Goal: Task Accomplishment & Management: Manage account settings

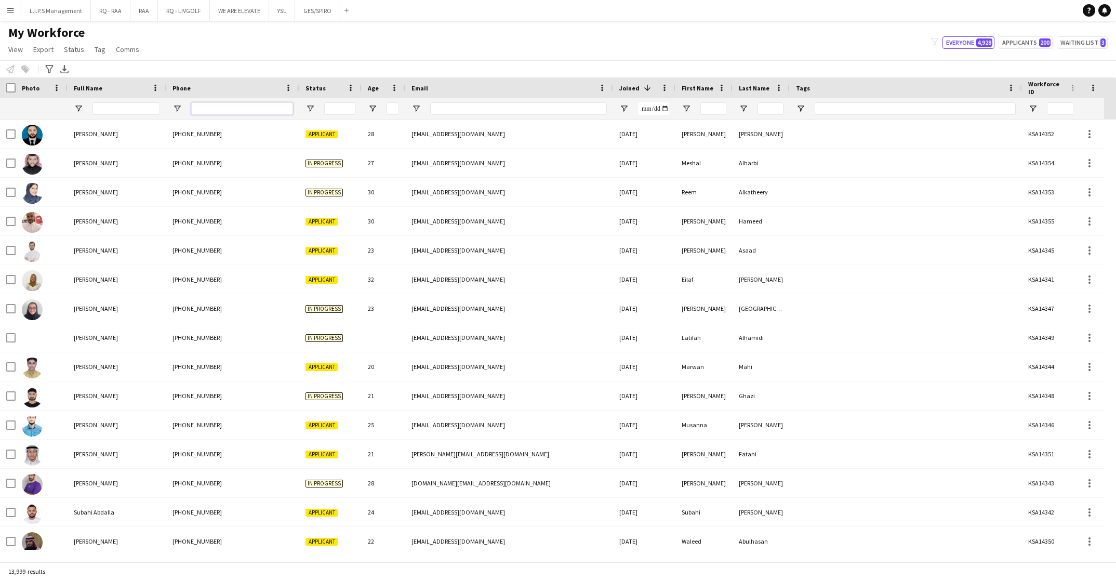
click at [282, 111] on input "Phone Filter Input" at bounding box center [242, 108] width 102 height 12
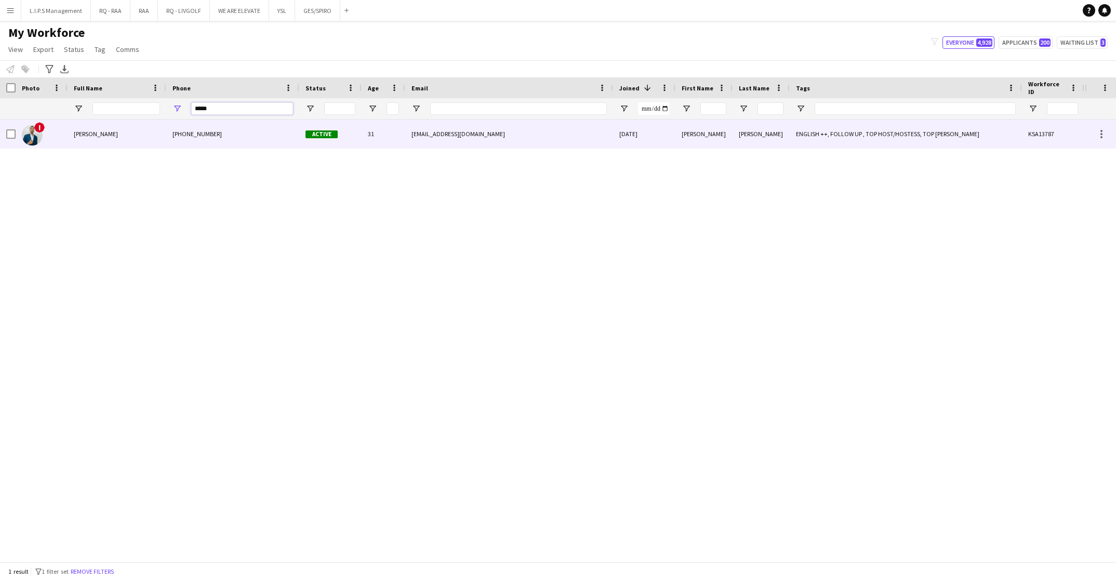
type input "*****"
click at [294, 141] on div "[PHONE_NUMBER]" at bounding box center [232, 134] width 133 height 29
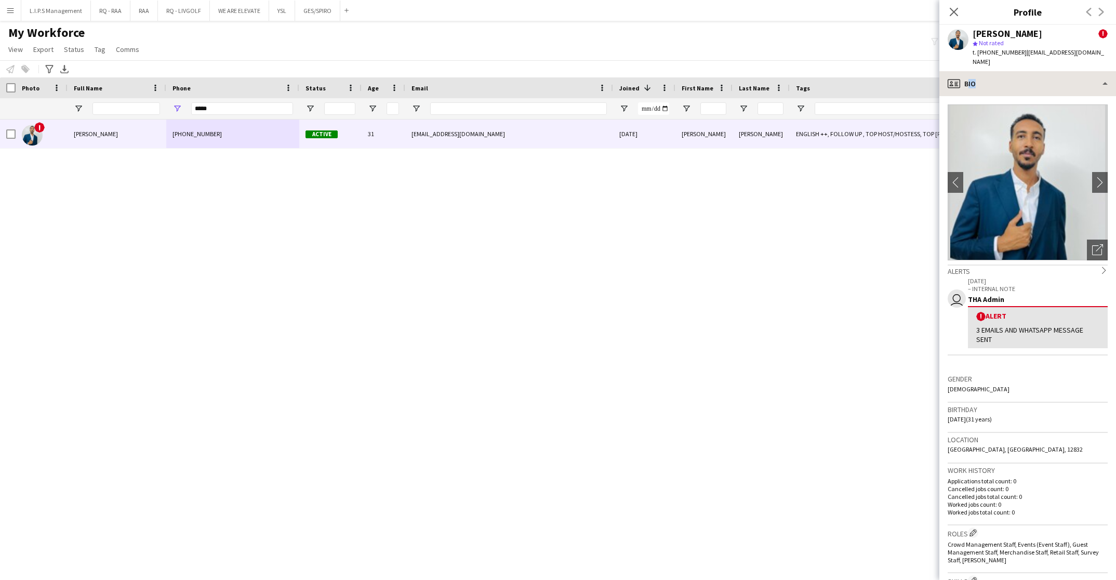
drag, startPoint x: 1034, startPoint y: 87, endPoint x: 1049, endPoint y: 75, distance: 19.6
click at [1049, 75] on div "profile Bio Bio Bio Company application Company application About you About you…" at bounding box center [1028, 325] width 177 height 509
click at [1049, 75] on div "profile Bio" at bounding box center [1028, 83] width 177 height 25
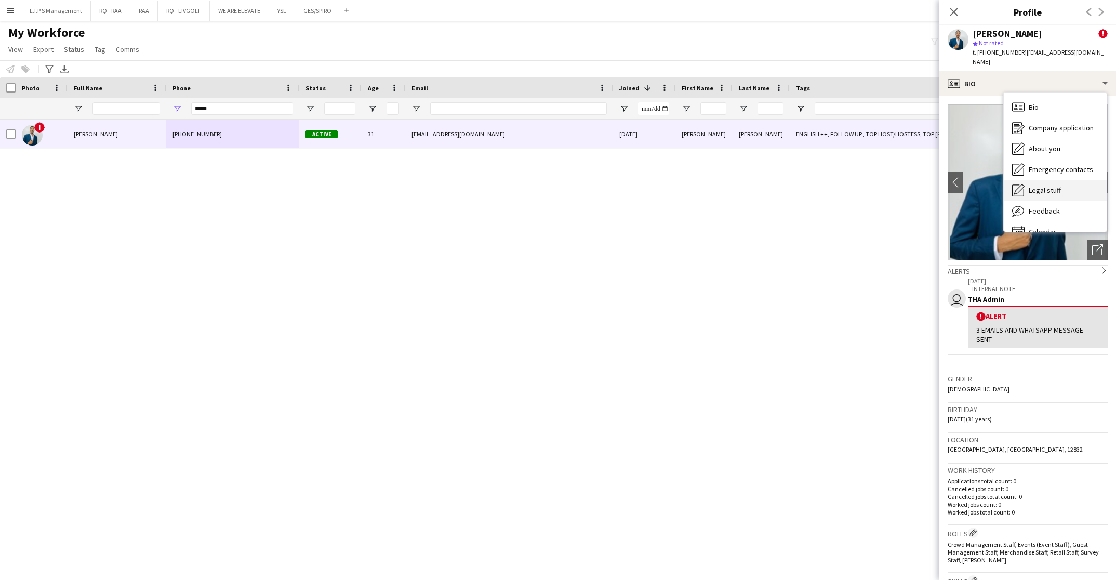
click at [1053, 190] on div "Legal stuff Legal stuff" at bounding box center [1055, 190] width 103 height 21
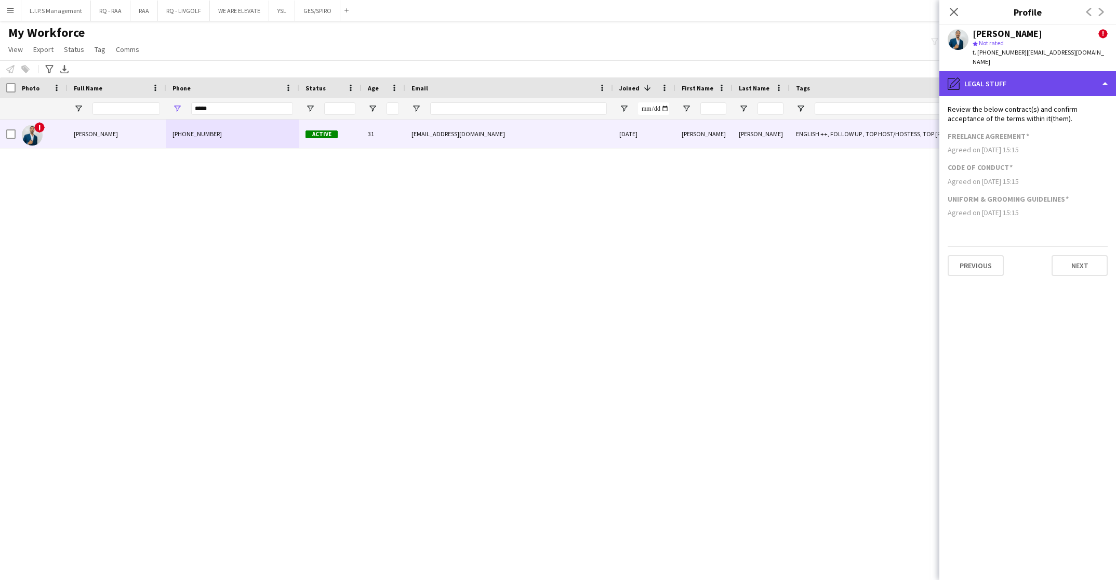
click at [1085, 75] on div "pencil4 Legal stuff" at bounding box center [1028, 83] width 177 height 25
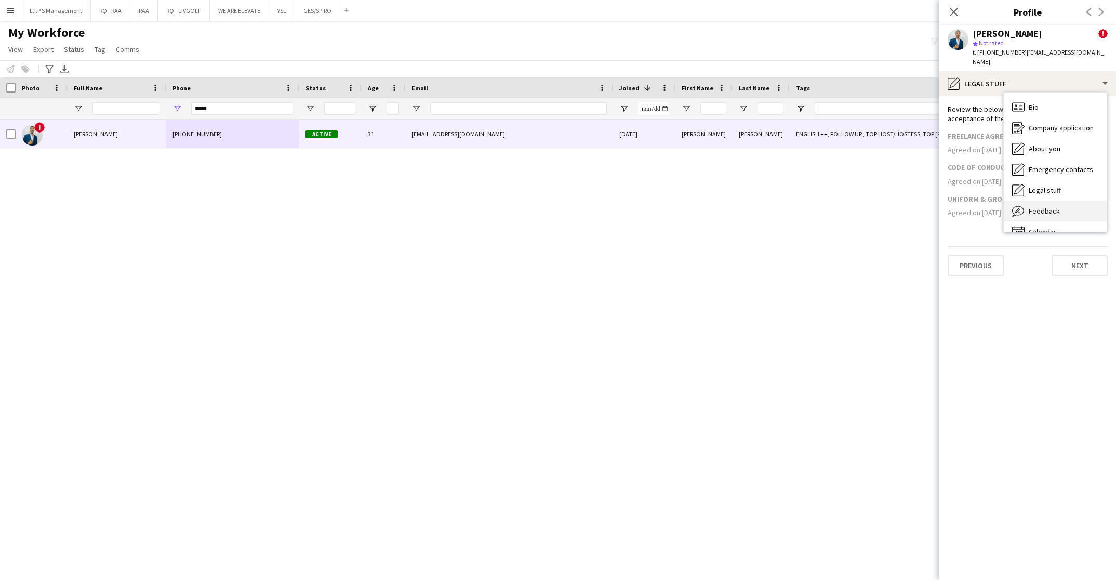
click at [1078, 201] on div "Feedback Feedback" at bounding box center [1055, 211] width 103 height 21
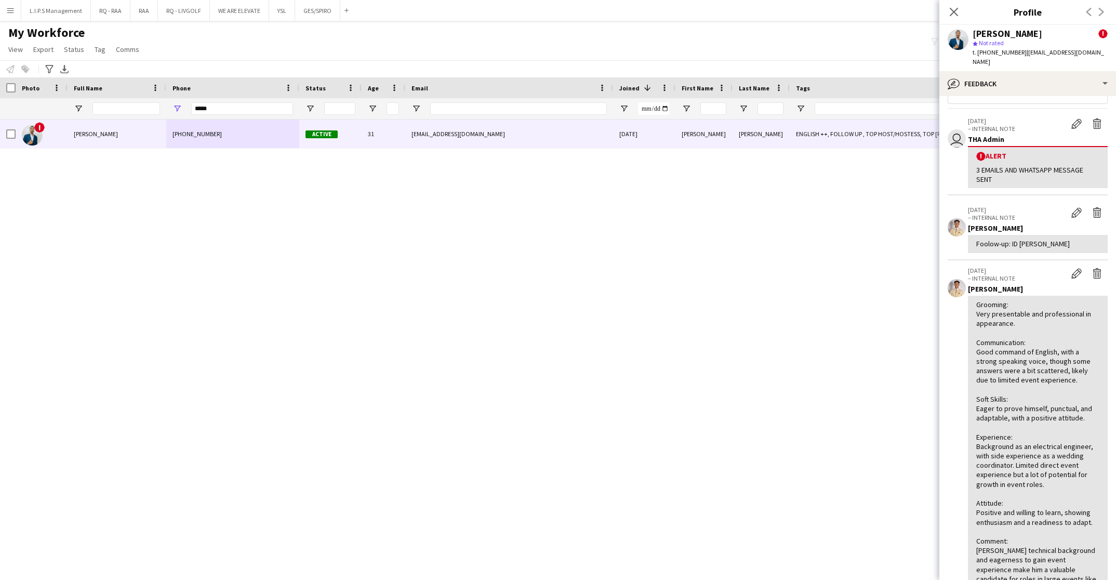
scroll to position [27, 0]
click at [1068, 80] on div "bubble-pencil Feedback" at bounding box center [1028, 83] width 177 height 25
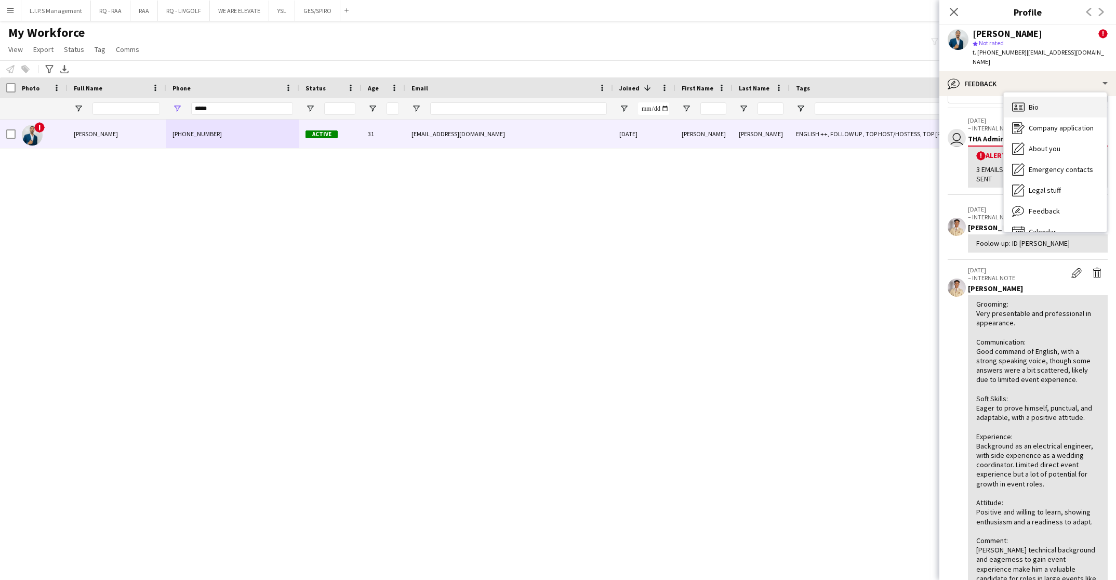
click at [1065, 98] on div "Bio Bio" at bounding box center [1055, 107] width 103 height 21
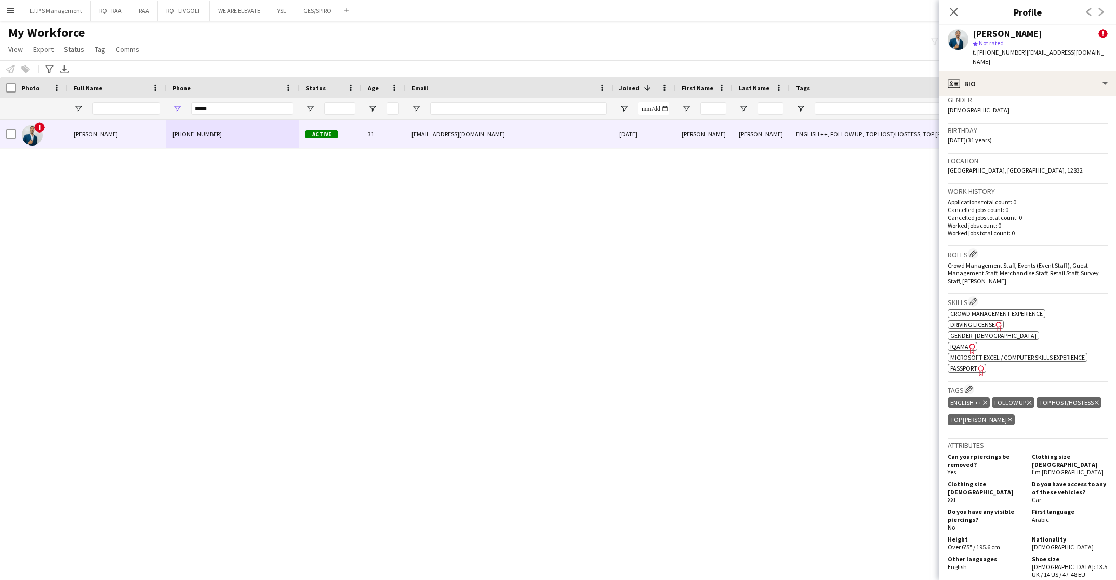
scroll to position [281, 0]
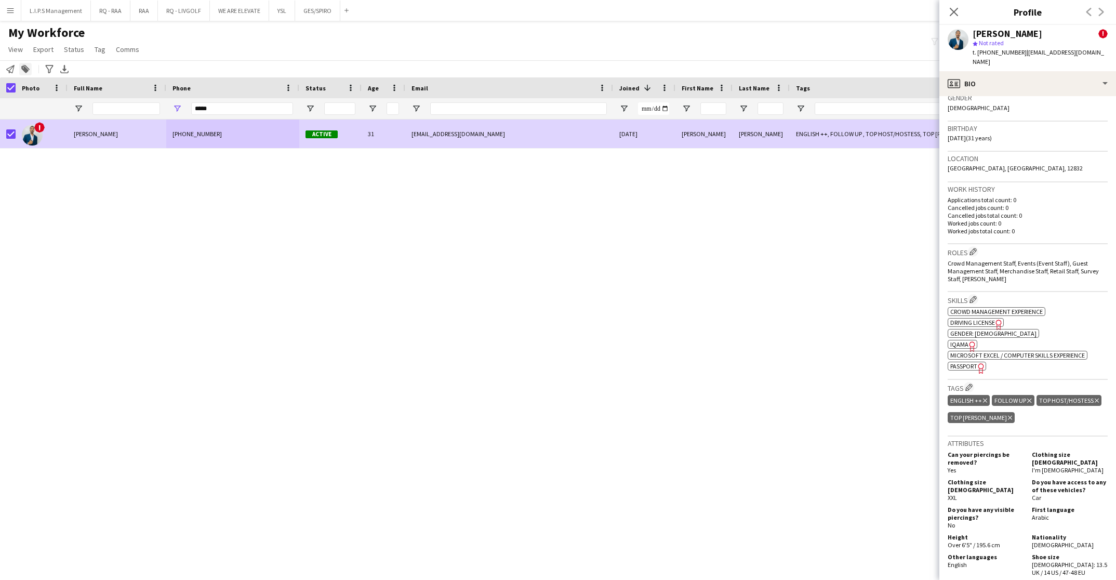
click at [28, 69] on icon at bounding box center [24, 69] width 7 height 7
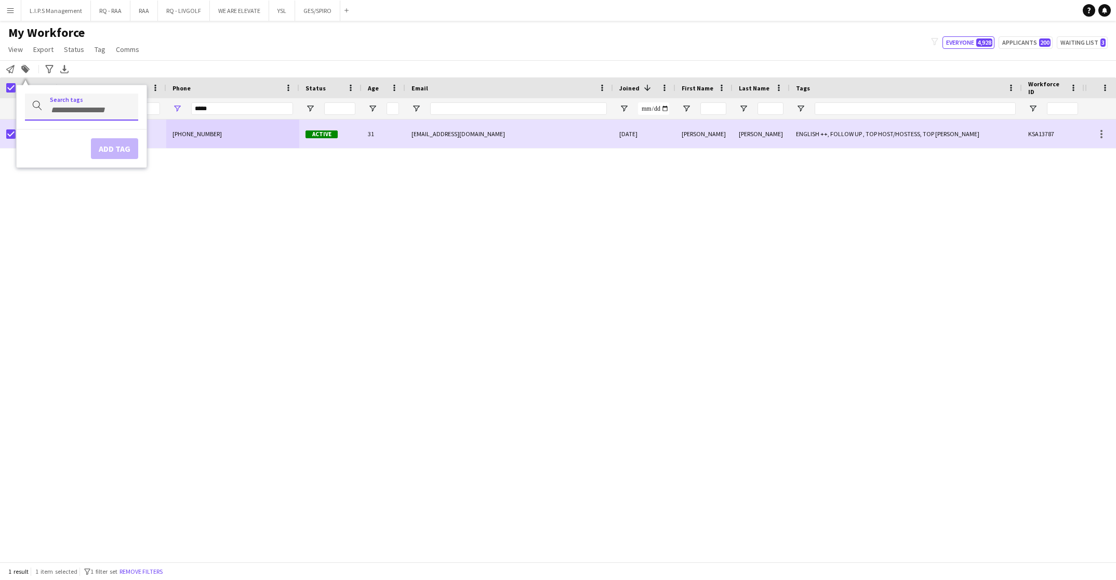
click at [67, 113] on div at bounding box center [81, 107] width 113 height 27
type input "*"
type input "******"
click at [75, 139] on div "TOP PROMOTER" at bounding box center [64, 136] width 113 height 25
type input "******"
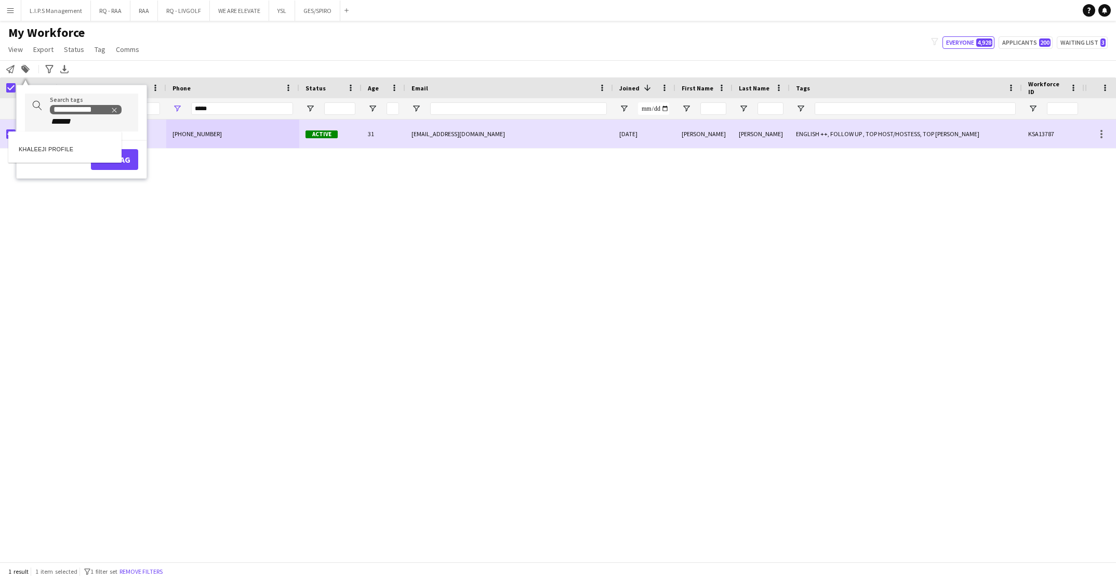
click at [77, 157] on div "Add tag" at bounding box center [82, 155] width 130 height 30
click at [80, 149] on div "KHALEEJI PROFILE" at bounding box center [64, 147] width 113 height 25
click at [108, 167] on button "Add tag" at bounding box center [114, 171] width 47 height 21
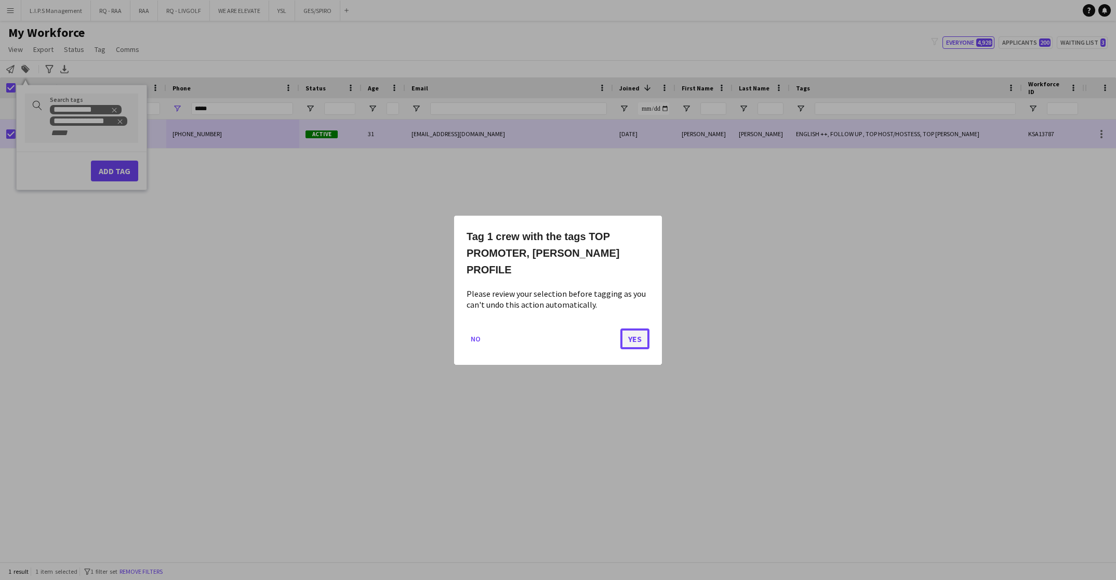
click at [633, 336] on button "Yes" at bounding box center [634, 338] width 29 height 21
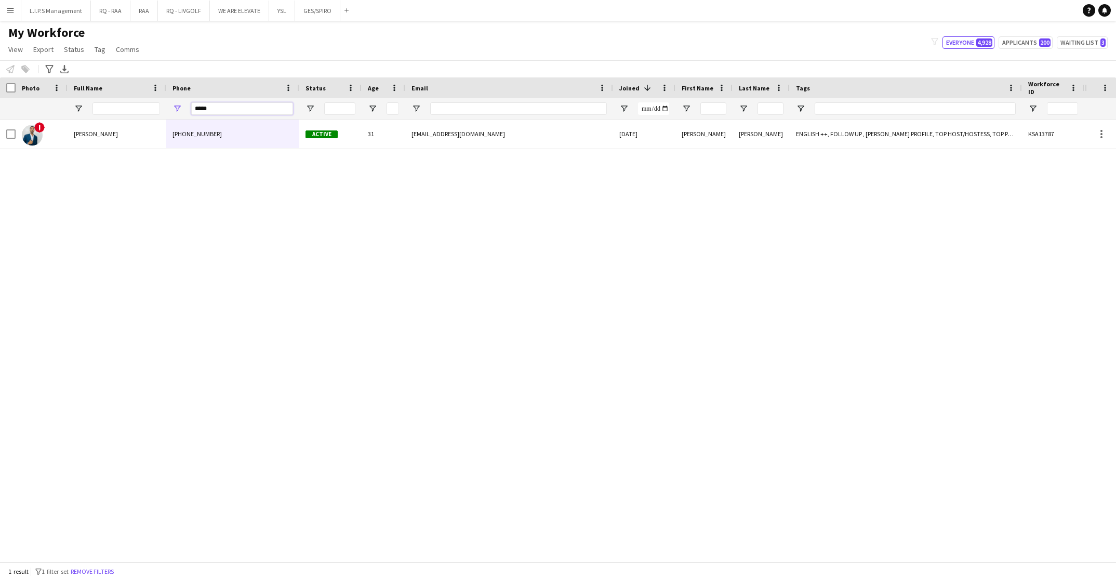
drag, startPoint x: 236, startPoint y: 106, endPoint x: 162, endPoint y: 95, distance: 75.2
click at [162, 95] on div "Workforce Details Photo Full Name City" at bounding box center [723, 98] width 1447 height 42
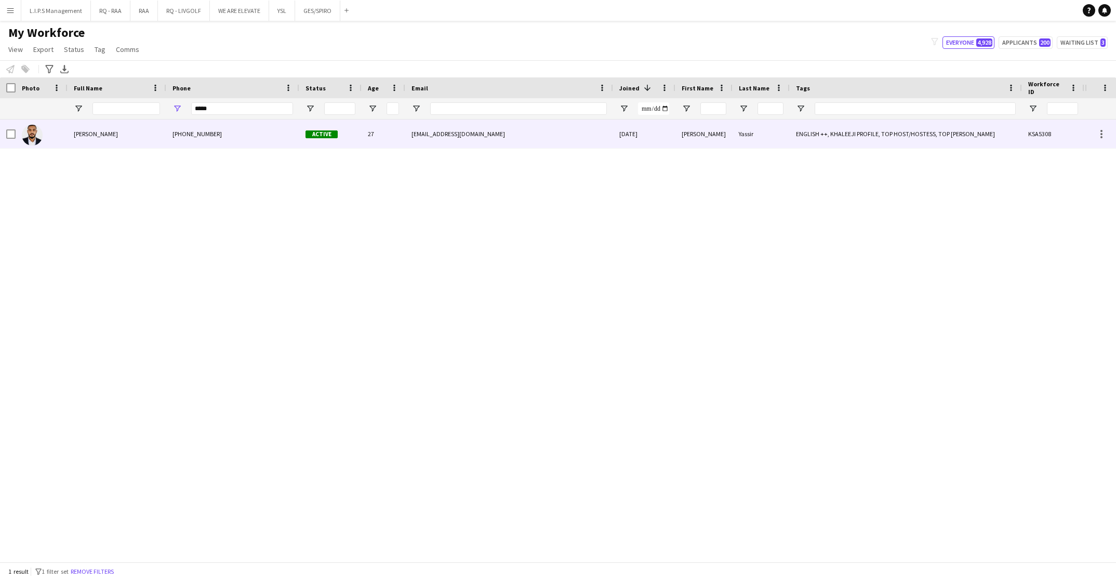
click at [219, 145] on div "[PHONE_NUMBER]" at bounding box center [232, 134] width 133 height 29
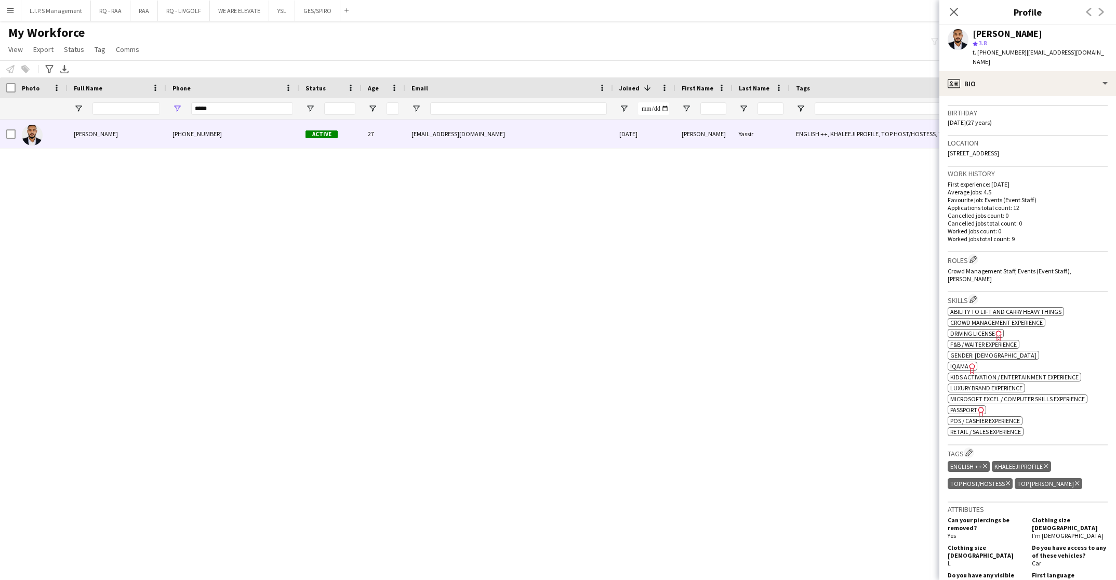
scroll to position [186, 0]
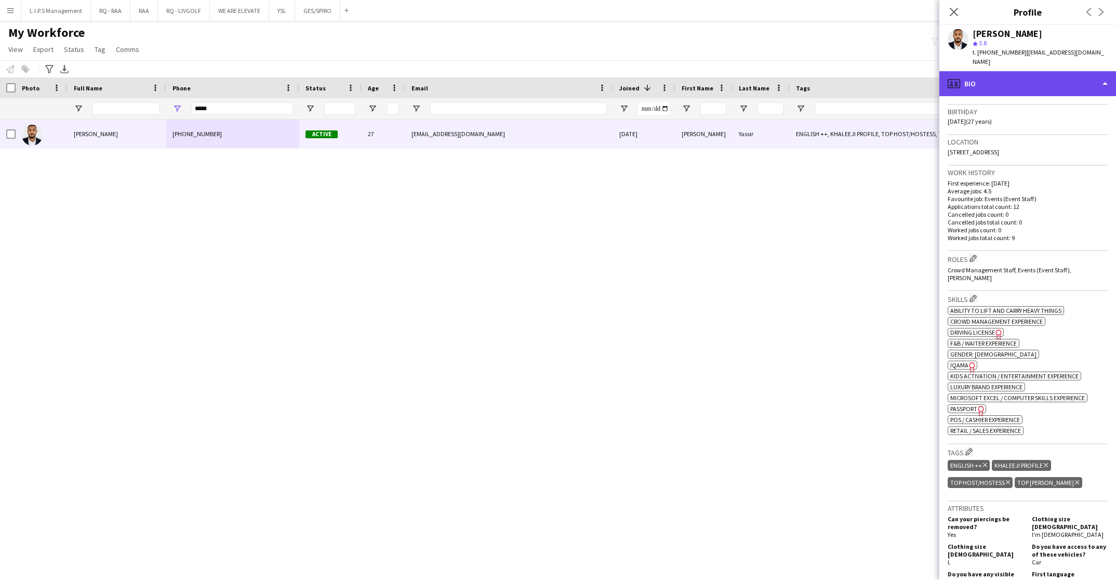
click at [1080, 71] on div "profile Bio" at bounding box center [1028, 83] width 177 height 25
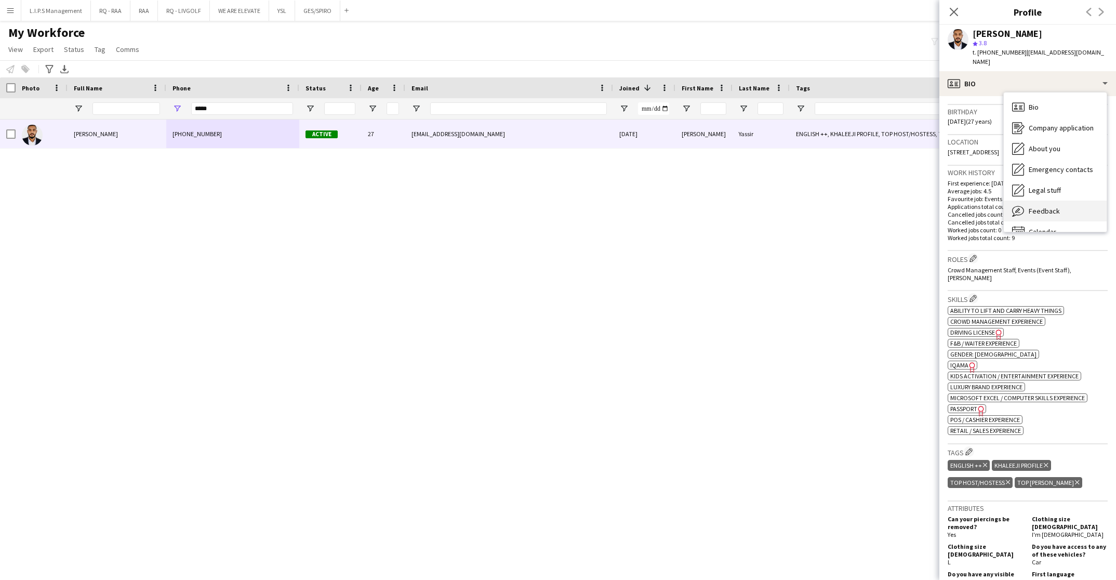
click at [1062, 202] on div "Feedback Feedback" at bounding box center [1055, 211] width 103 height 21
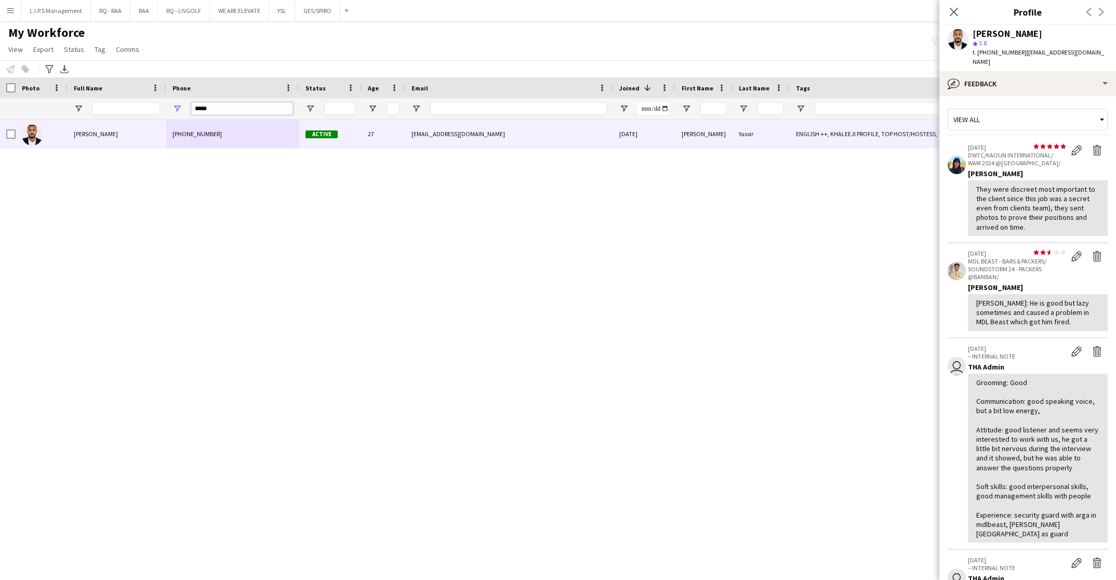
drag, startPoint x: 240, startPoint y: 108, endPoint x: 74, endPoint y: 78, distance: 168.4
click at [74, 78] on div "Workforce Details Photo Full Name City" at bounding box center [723, 98] width 1447 height 42
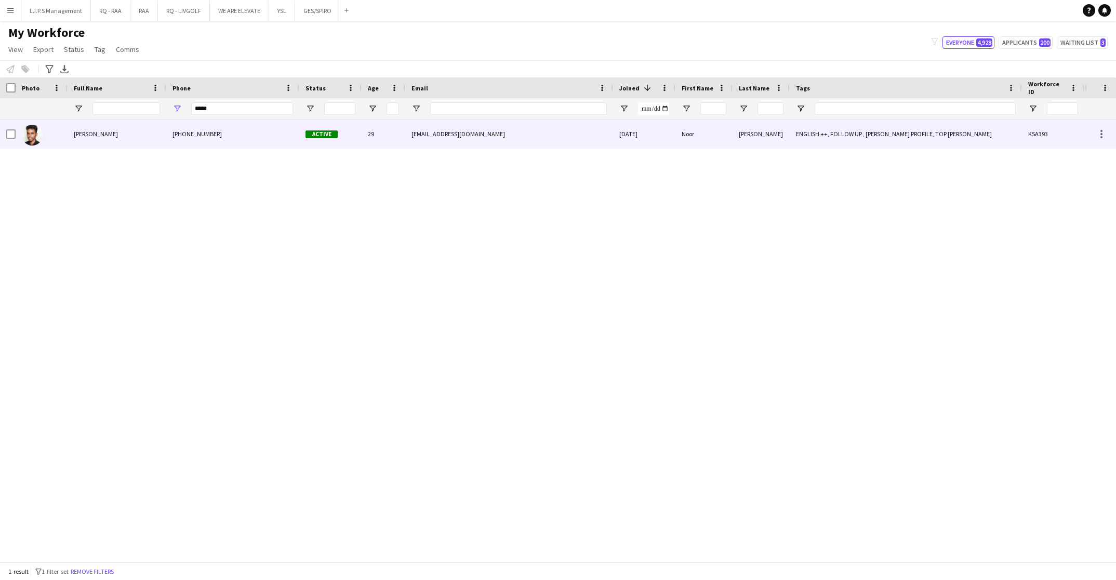
click at [116, 139] on div "[PERSON_NAME]" at bounding box center [117, 134] width 99 height 29
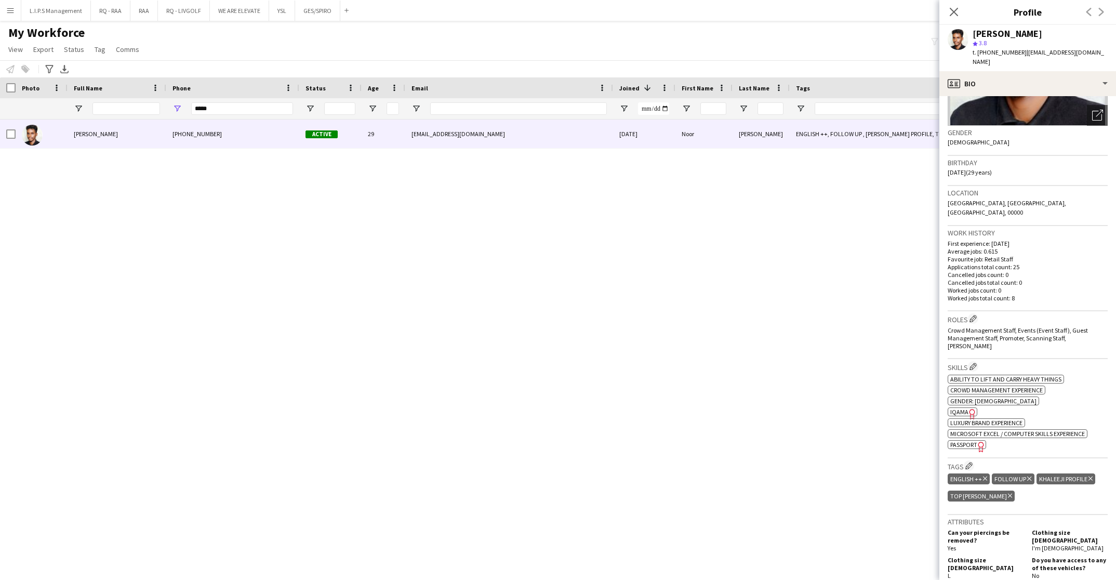
scroll to position [136, 0]
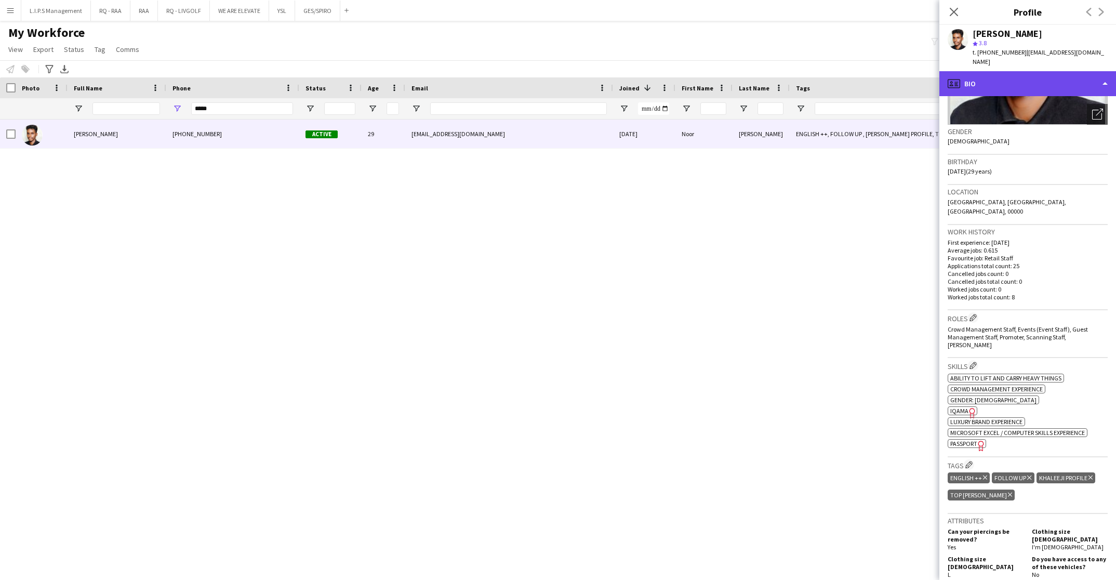
click at [1076, 74] on div "profile Bio" at bounding box center [1028, 83] width 177 height 25
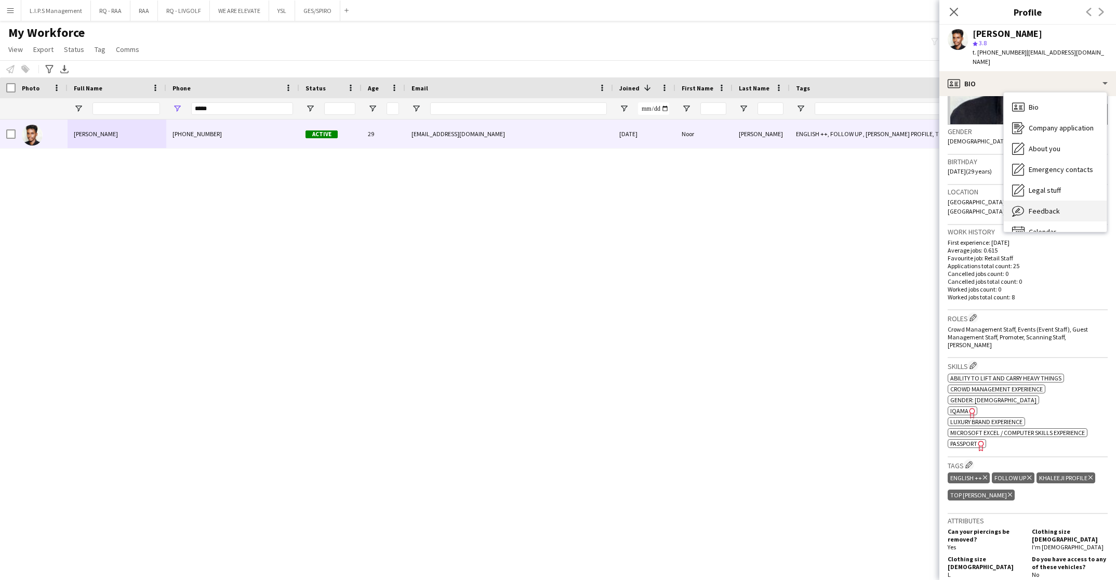
click at [1075, 210] on div "Feedback Feedback" at bounding box center [1055, 211] width 103 height 21
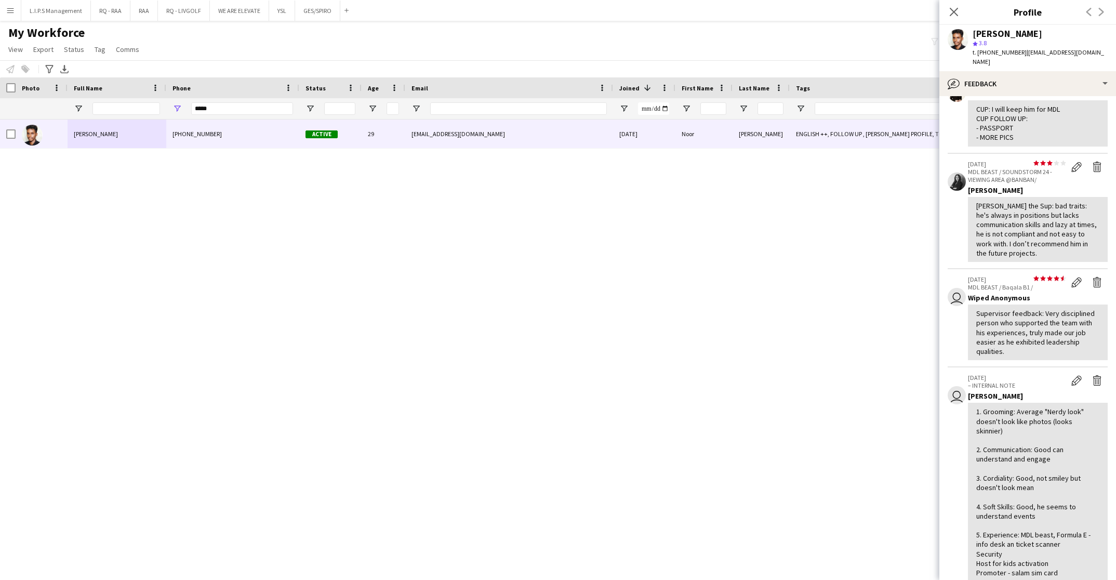
scroll to position [0, 0]
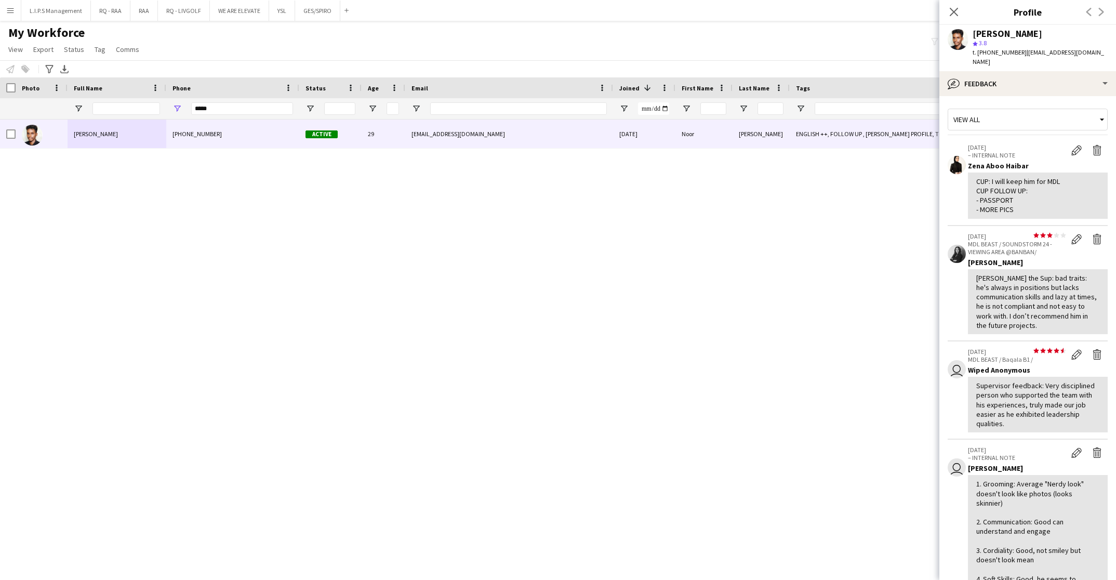
click at [1003, 290] on div "[PERSON_NAME] the Sup: bad traits: he's always in positions but lacks communica…" at bounding box center [1037, 301] width 123 height 57
copy div "[PERSON_NAME] the Sup: bad traits: he's always in positions but lacks communica…"
drag, startPoint x: 243, startPoint y: 108, endPoint x: 156, endPoint y: 108, distance: 86.3
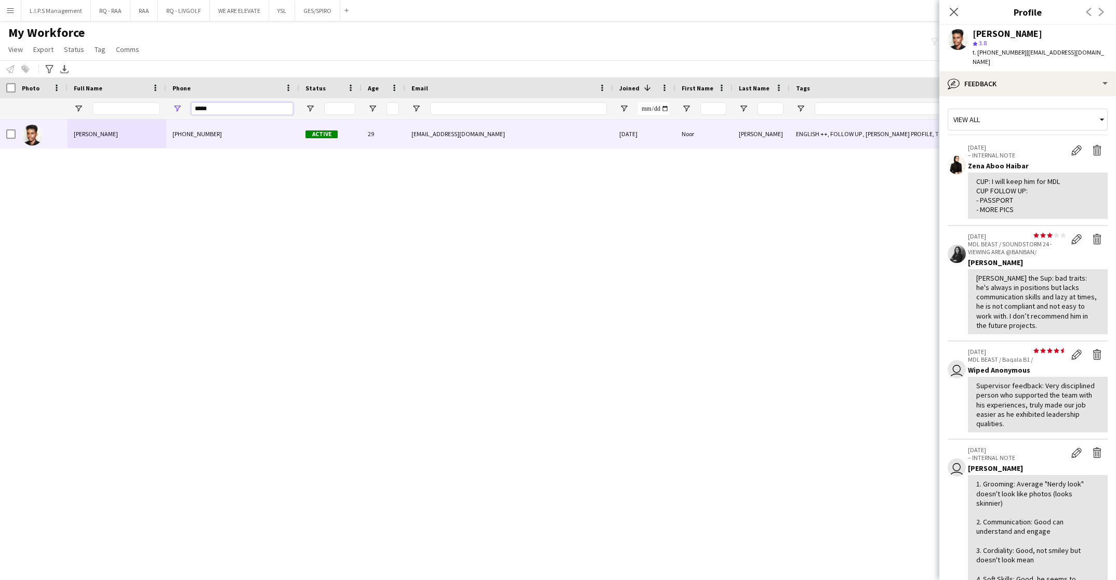
click at [156, 108] on div at bounding box center [723, 108] width 1447 height 21
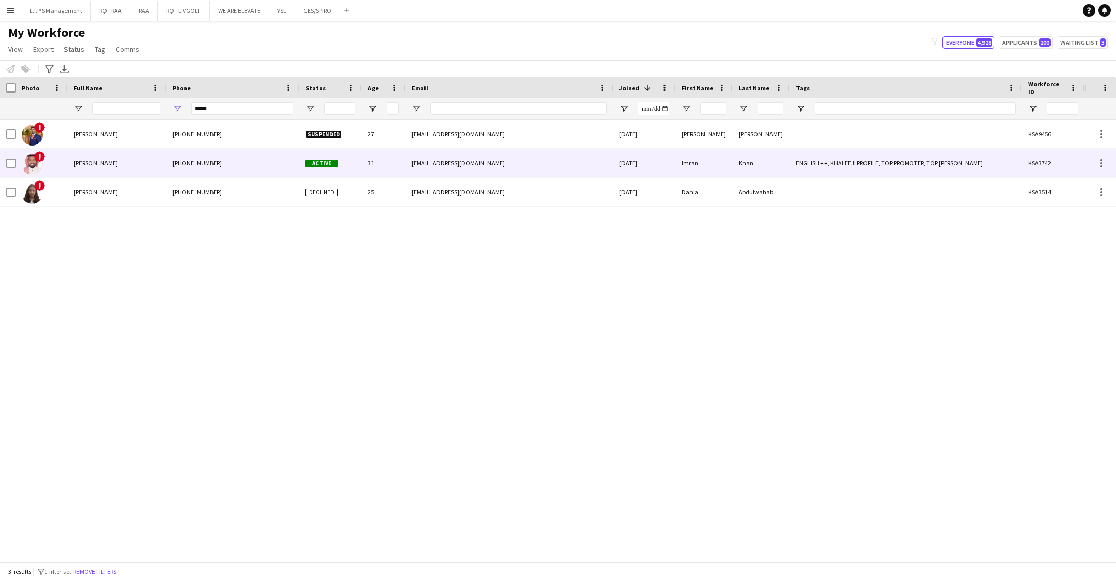
click at [236, 173] on div "[PHONE_NUMBER]" at bounding box center [232, 163] width 133 height 29
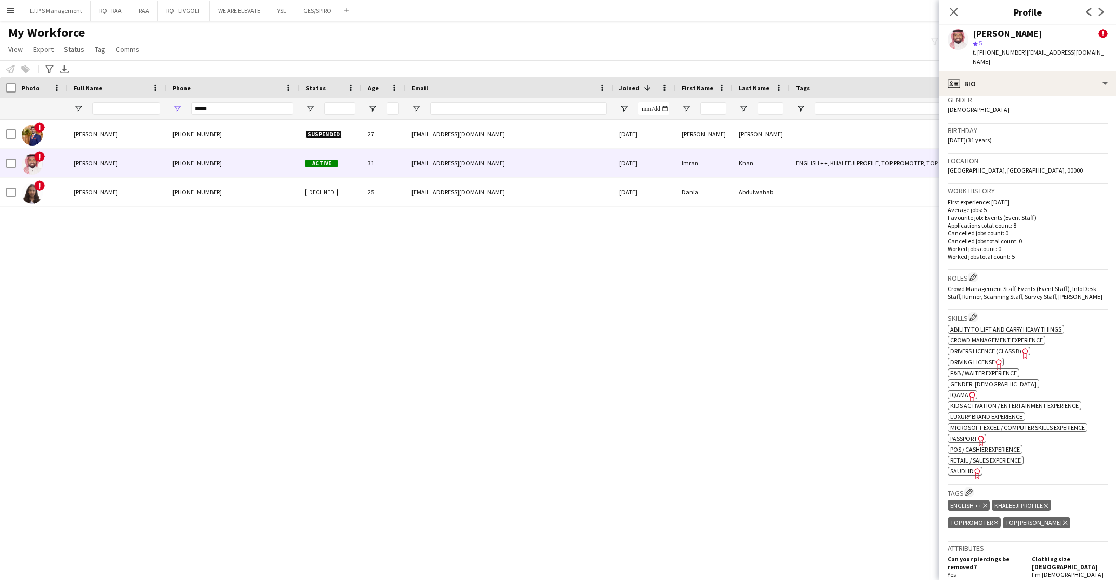
scroll to position [293, 0]
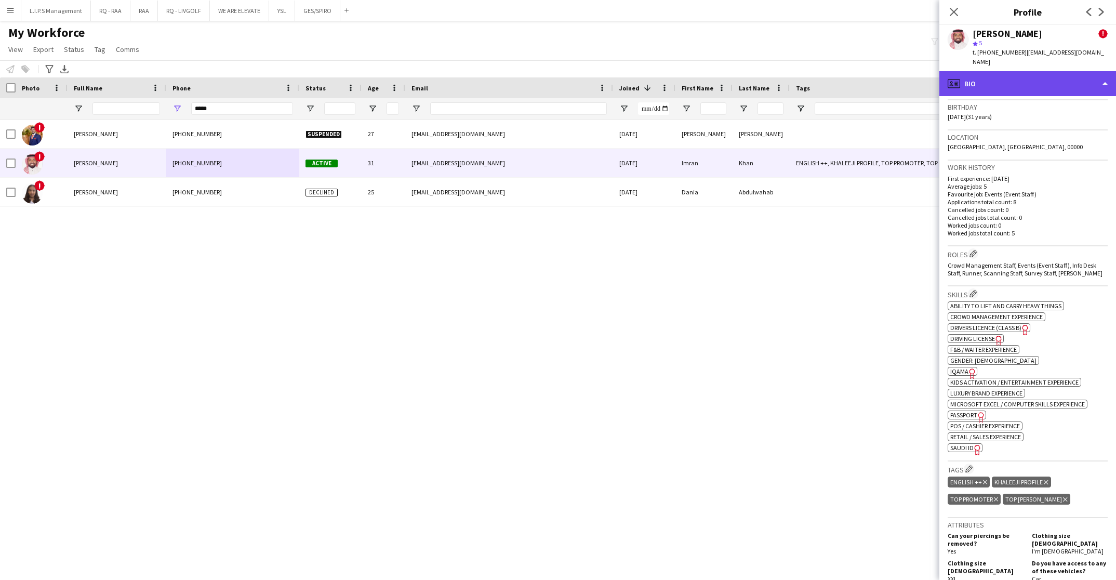
click at [1055, 71] on div "profile Bio" at bounding box center [1028, 83] width 177 height 25
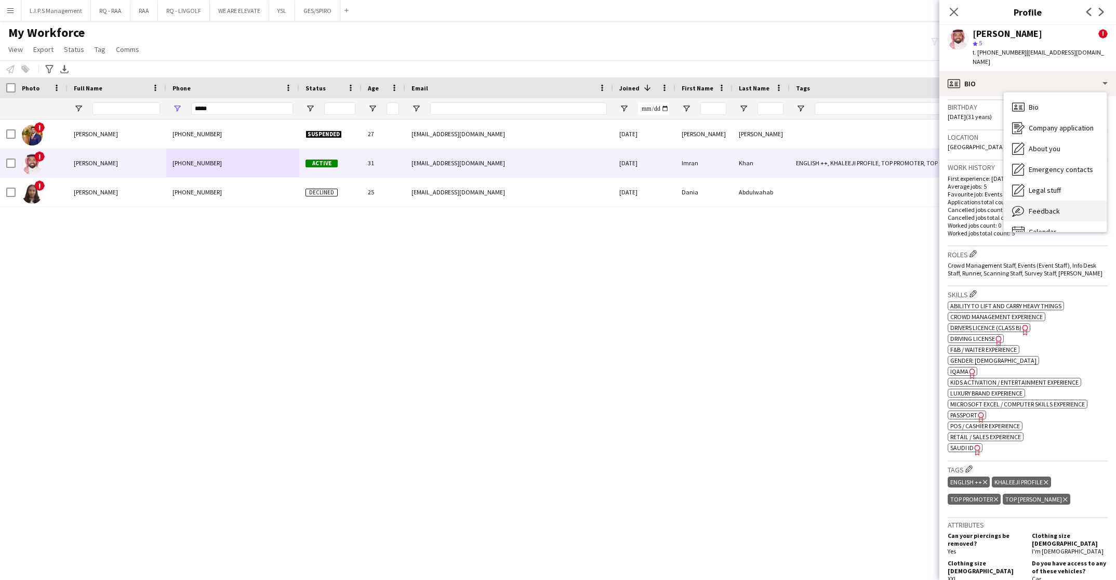
click at [1060, 203] on div "Feedback Feedback" at bounding box center [1055, 211] width 103 height 21
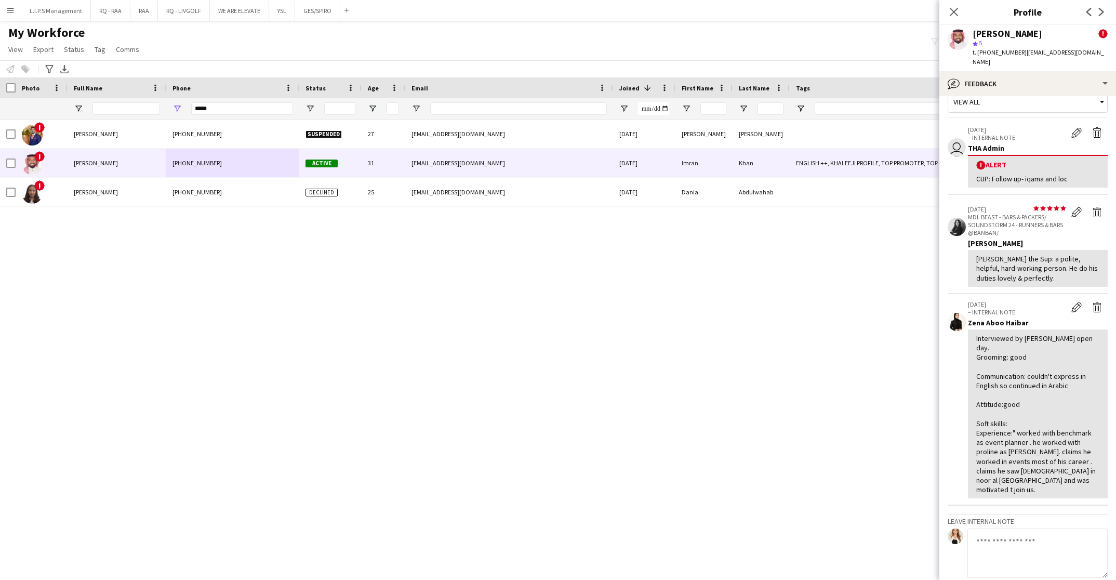
scroll to position [0, 0]
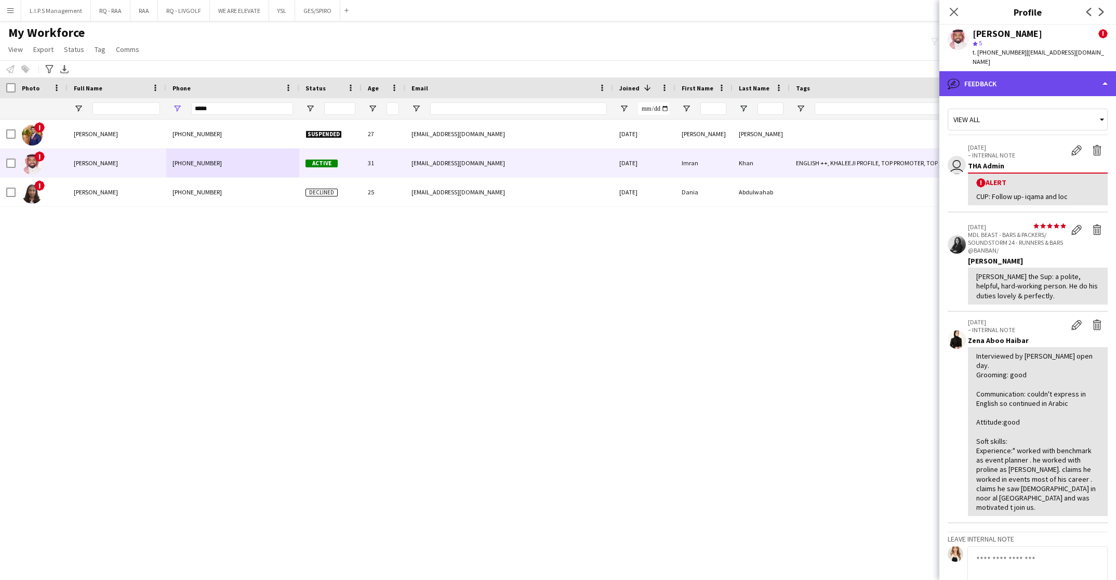
click at [1072, 76] on div "bubble-pencil Feedback" at bounding box center [1028, 83] width 177 height 25
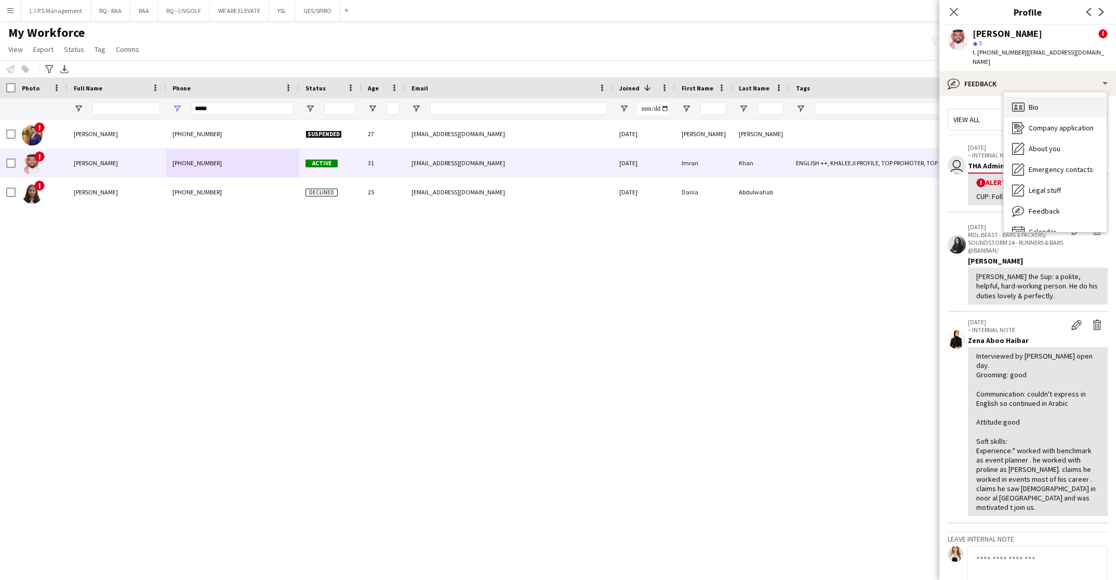
click at [1064, 97] on div "Bio Bio" at bounding box center [1055, 107] width 103 height 21
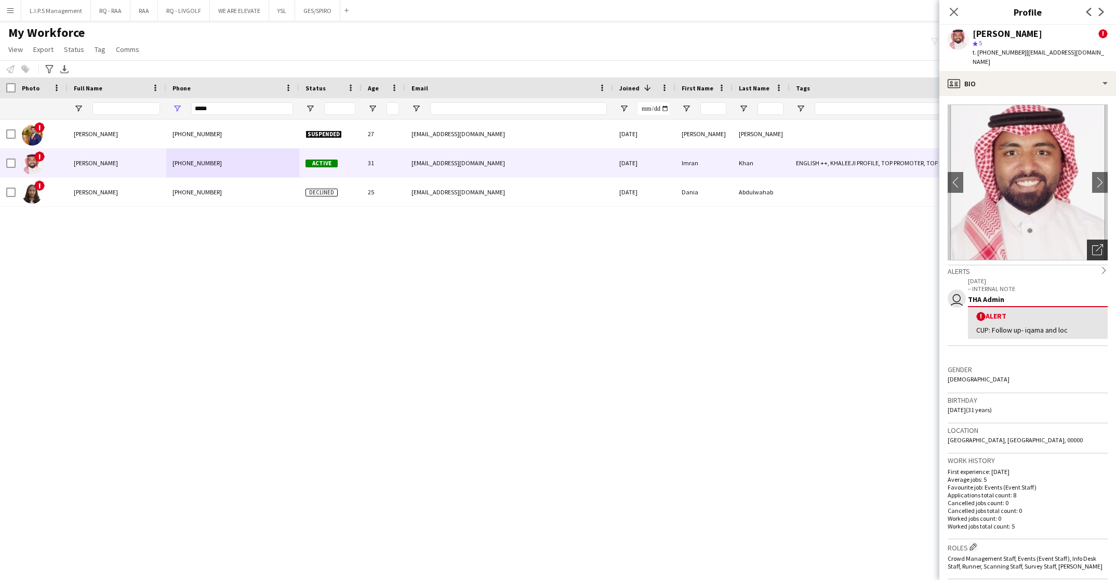
click at [1092, 244] on icon "Open photos pop-in" at bounding box center [1097, 249] width 11 height 11
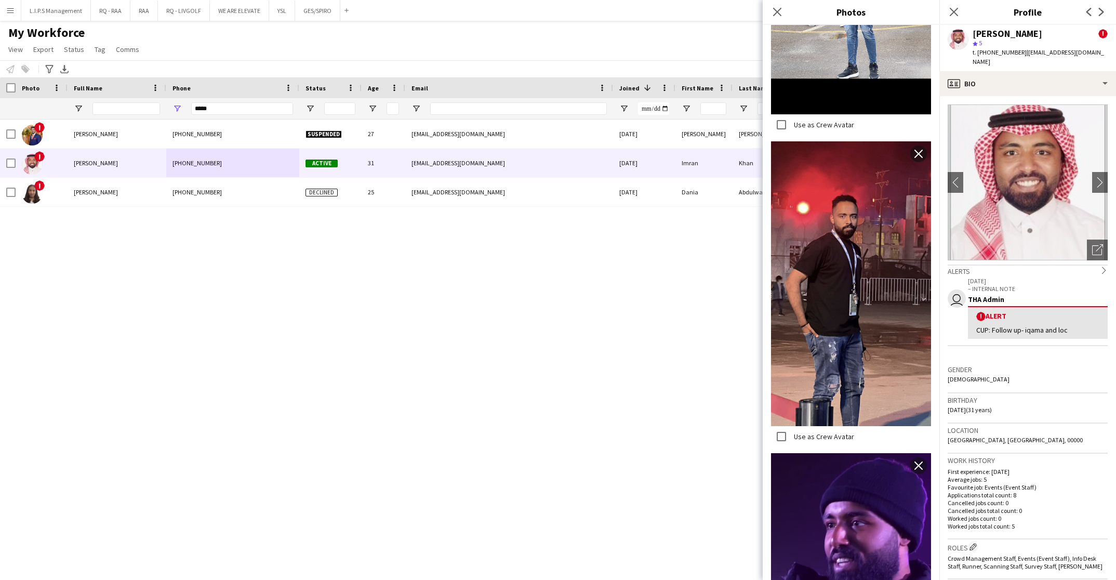
scroll to position [382, 0]
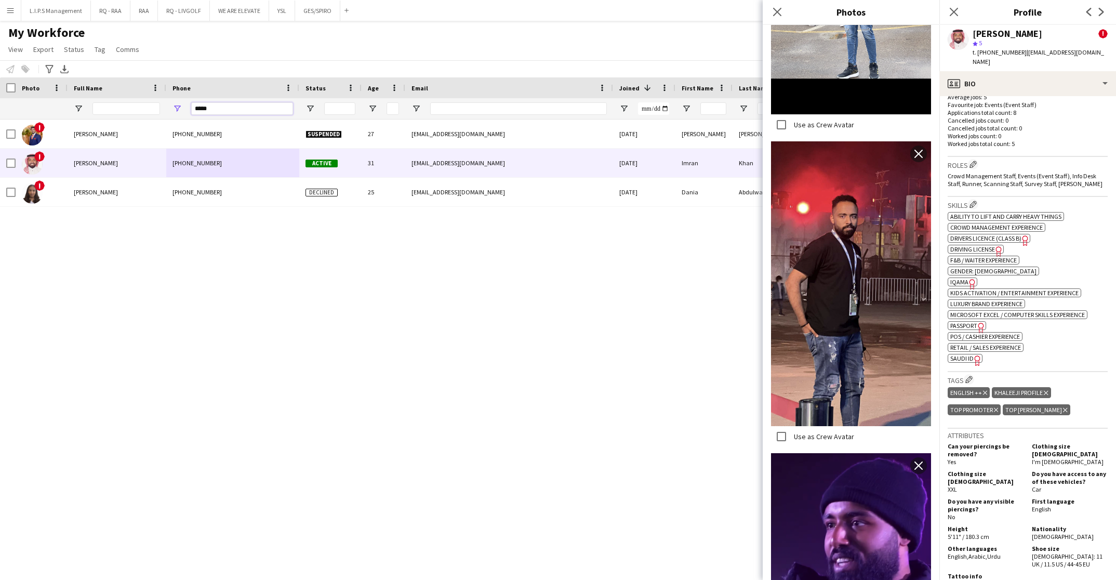
drag, startPoint x: 263, startPoint y: 106, endPoint x: 100, endPoint y: 102, distance: 163.7
click at [100, 102] on div at bounding box center [723, 108] width 1447 height 21
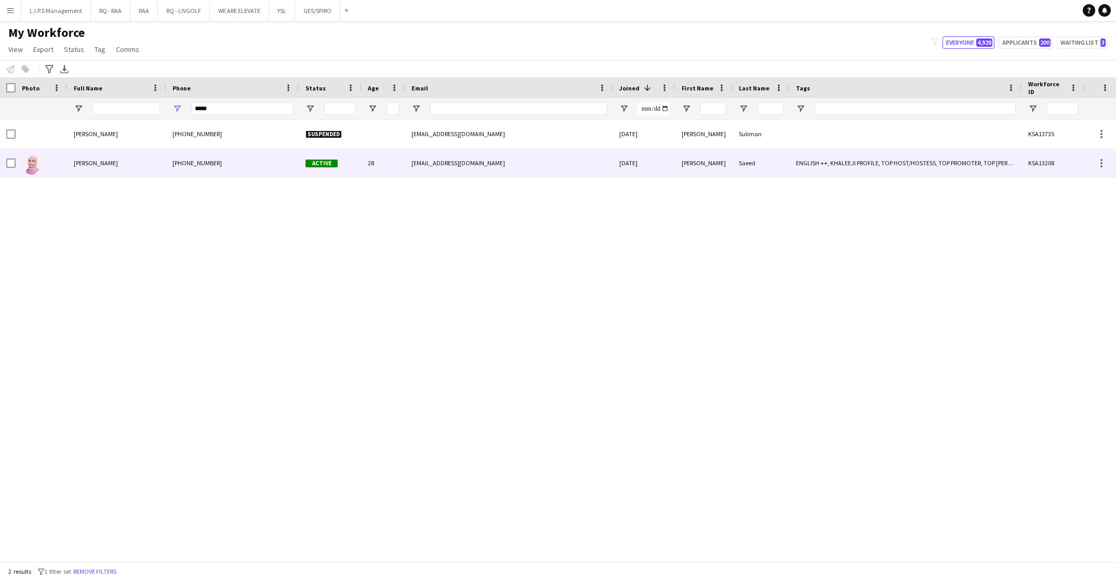
click at [281, 177] on div "[PHONE_NUMBER]" at bounding box center [232, 163] width 133 height 29
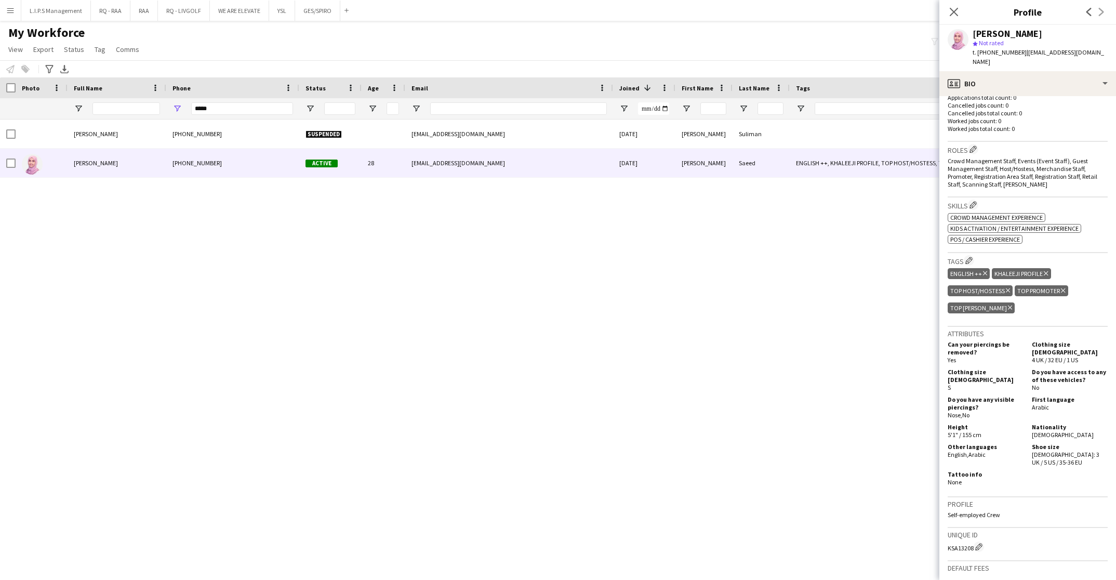
scroll to position [281, 0]
drag, startPoint x: 244, startPoint y: 110, endPoint x: 156, endPoint y: 109, distance: 87.8
click at [156, 109] on div at bounding box center [723, 108] width 1447 height 21
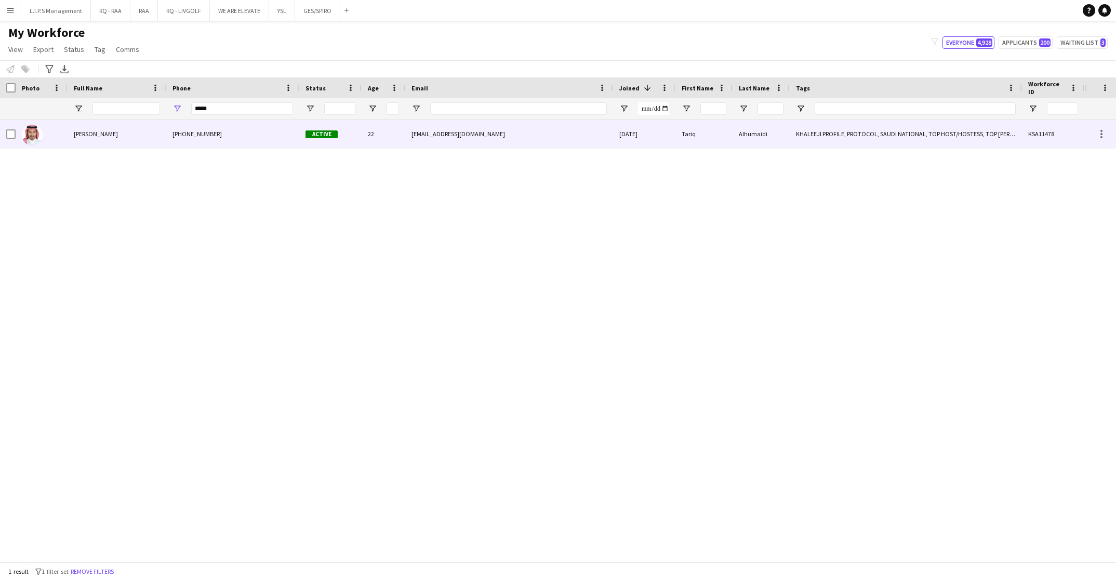
click at [188, 139] on div "[PHONE_NUMBER]" at bounding box center [232, 134] width 133 height 29
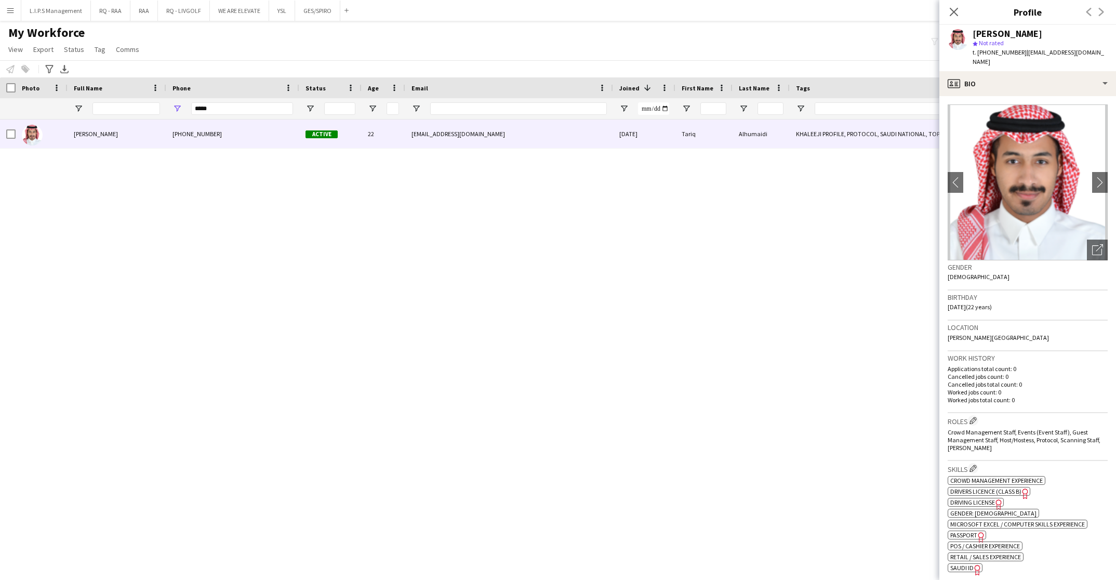
scroll to position [312, 0]
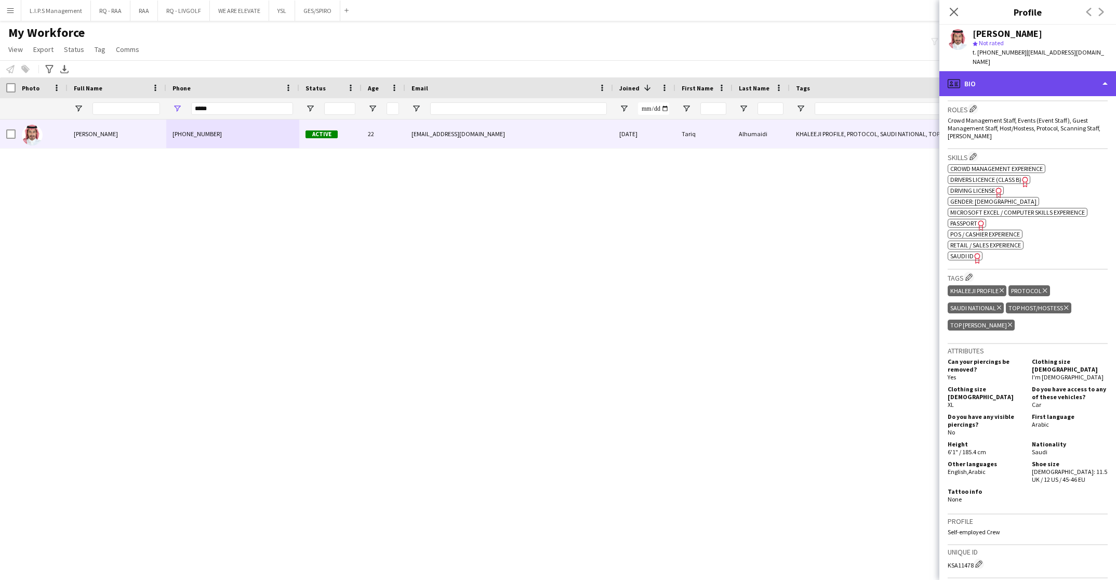
click at [1068, 74] on div "profile Bio" at bounding box center [1028, 83] width 177 height 25
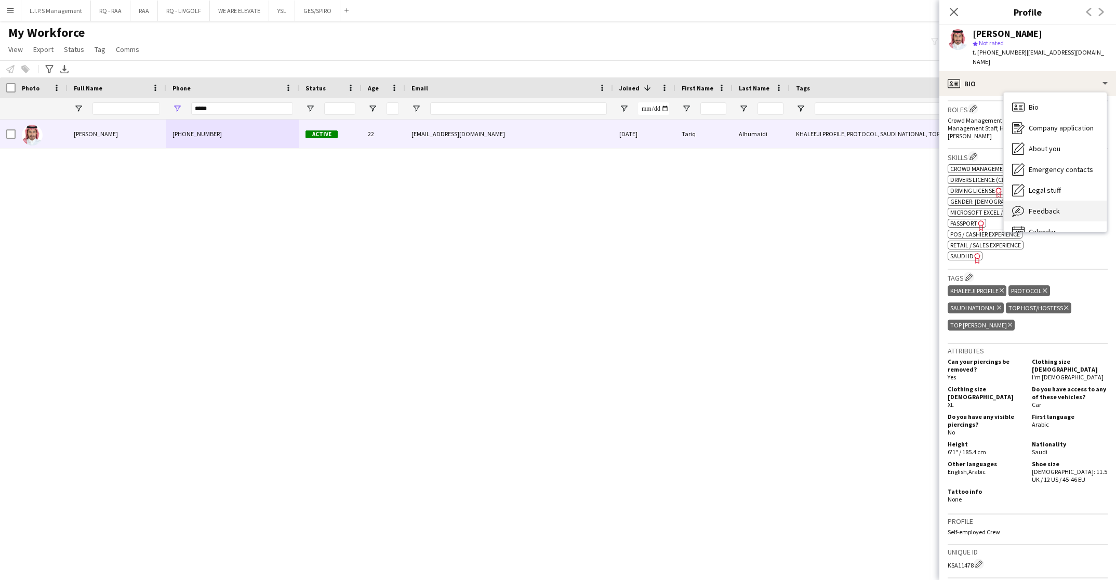
click at [1075, 204] on div "Feedback Feedback" at bounding box center [1055, 211] width 103 height 21
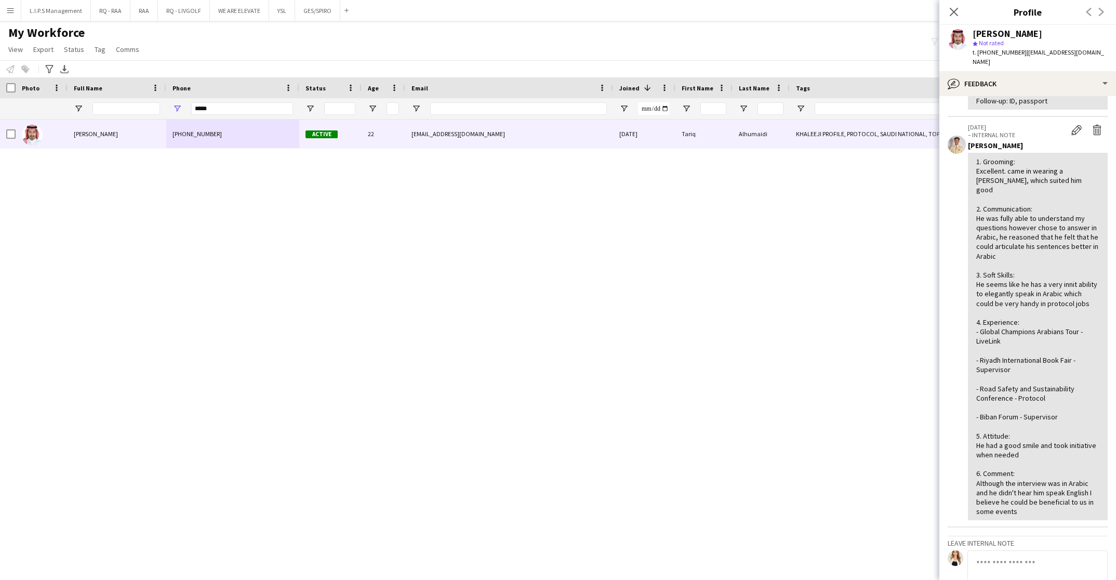
scroll to position [0, 0]
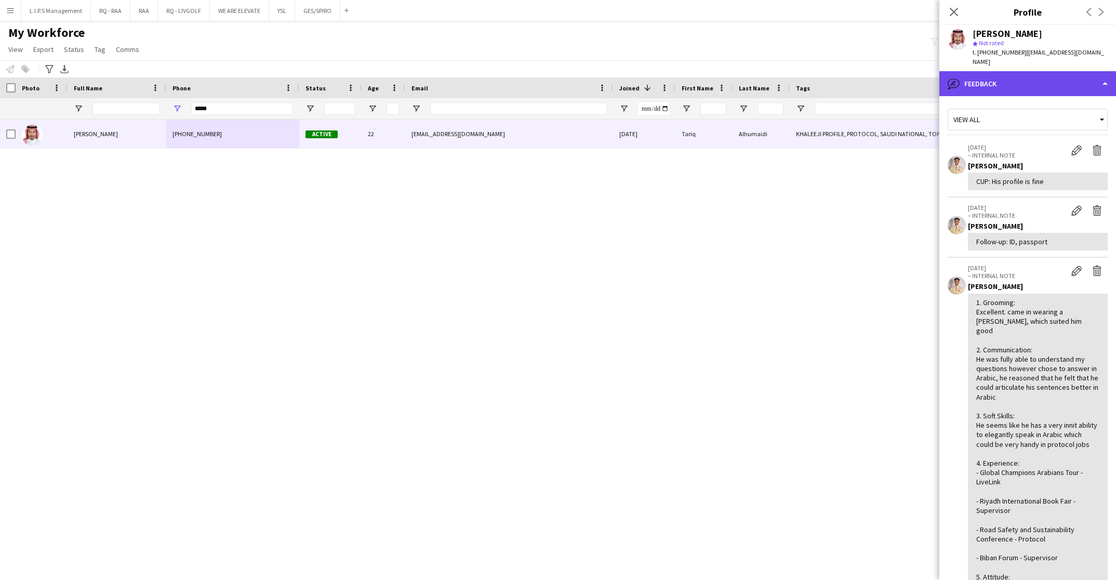
click at [1037, 71] on div "bubble-pencil Feedback" at bounding box center [1028, 83] width 177 height 25
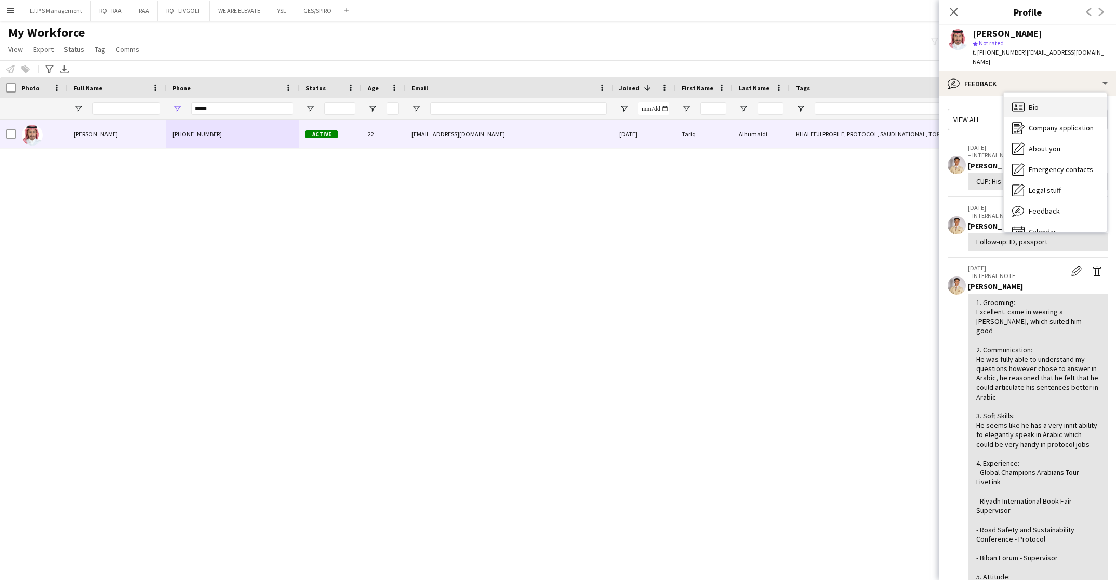
click at [1046, 97] on div "Bio Bio" at bounding box center [1055, 107] width 103 height 21
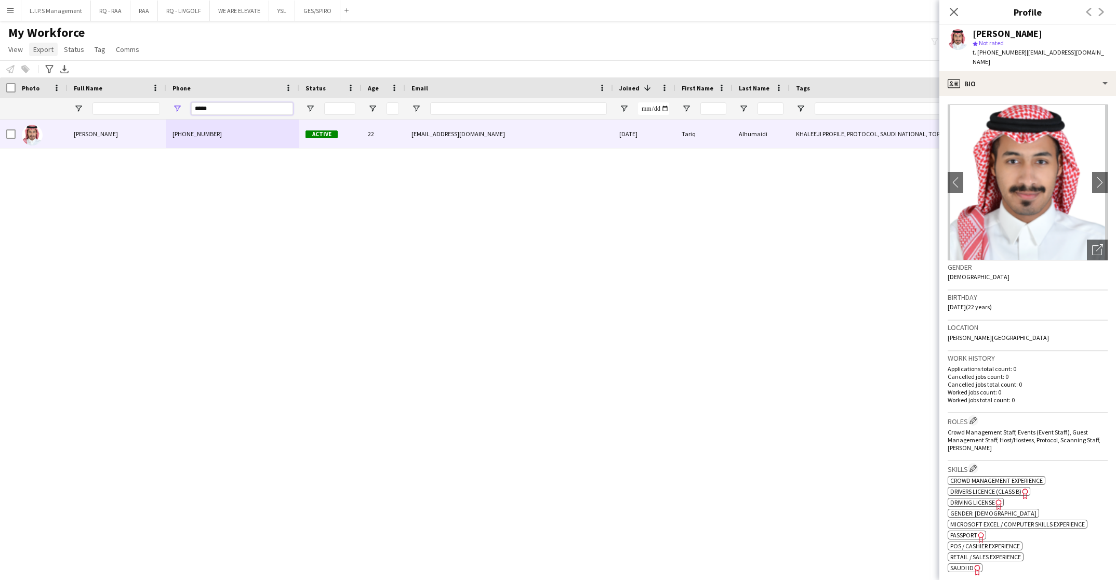
drag, startPoint x: 242, startPoint y: 104, endPoint x: 34, endPoint y: 55, distance: 213.3
click at [34, 55] on main "My Workforce View Views Default view Basic Export View Full Name TAGS Test New …" at bounding box center [558, 293] width 1116 height 545
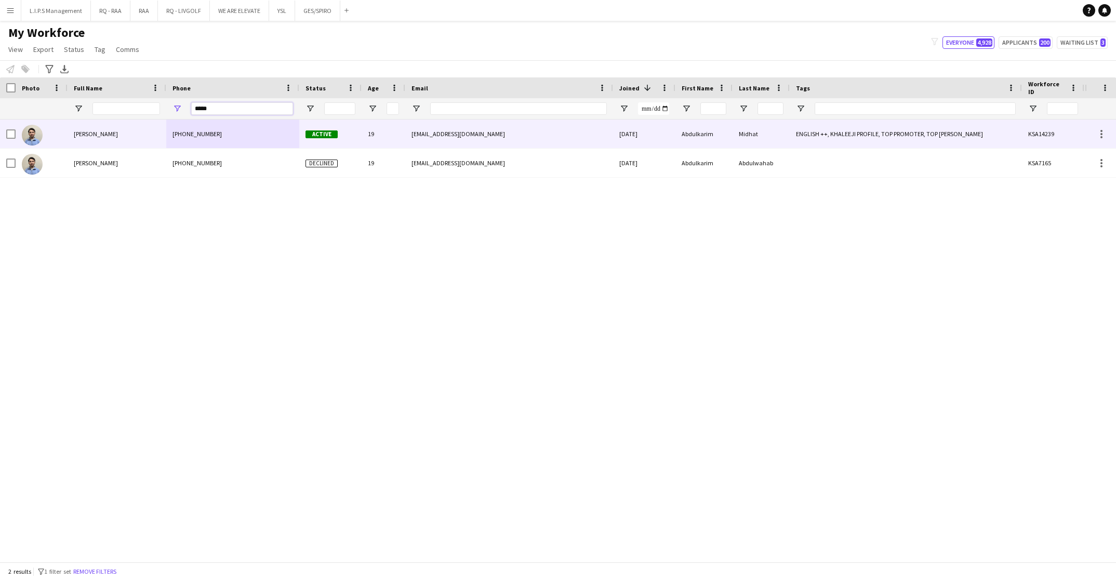
type input "*****"
click at [221, 141] on div "[PHONE_NUMBER]" at bounding box center [232, 134] width 133 height 29
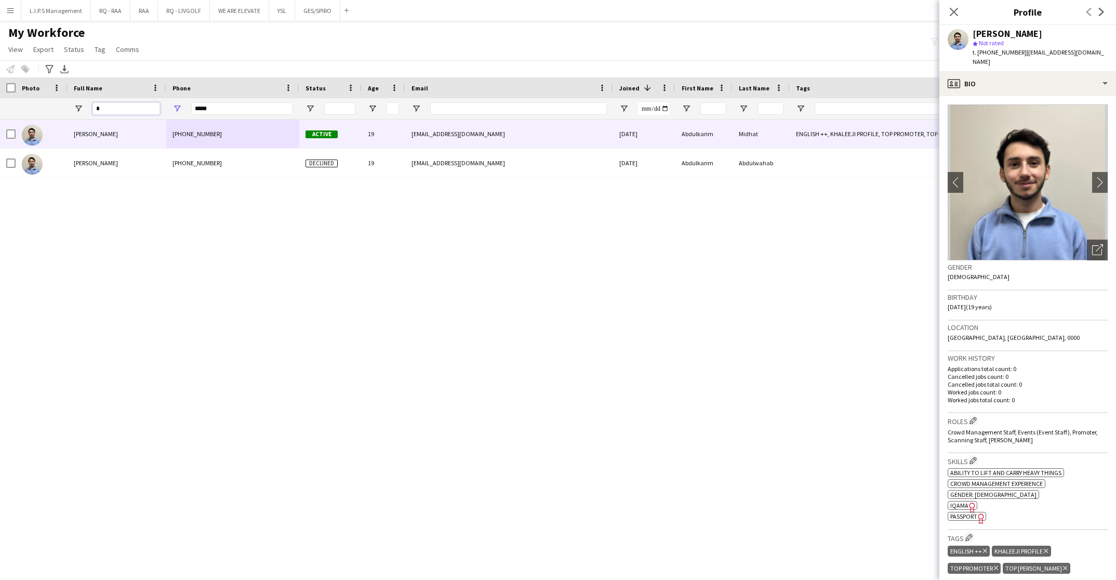
click at [139, 111] on input "*" at bounding box center [126, 108] width 68 height 12
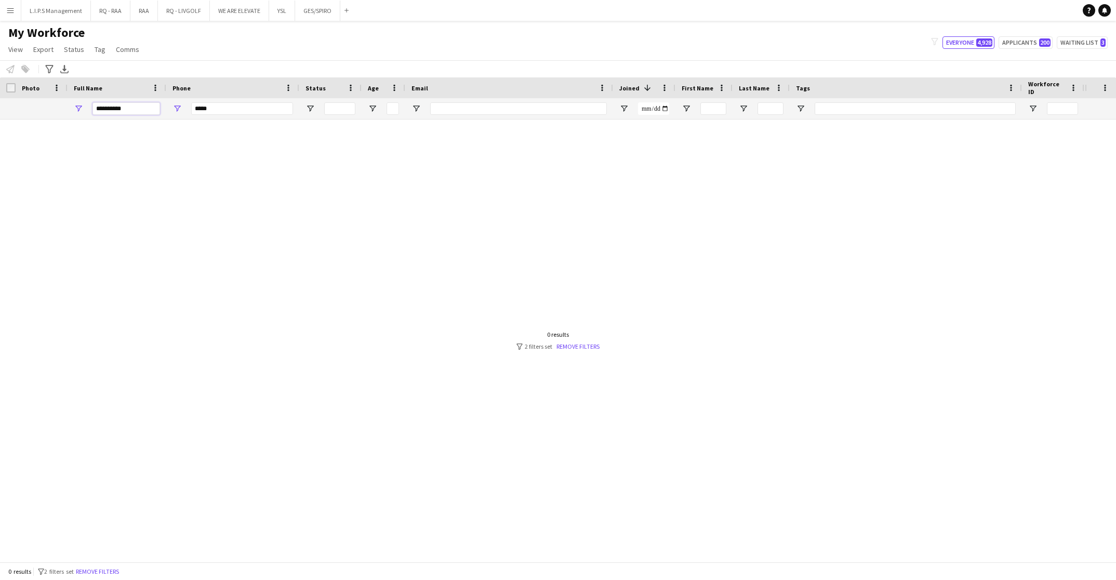
type input "**********"
drag, startPoint x: 229, startPoint y: 106, endPoint x: 168, endPoint y: 101, distance: 60.5
click at [168, 101] on div "*****" at bounding box center [232, 108] width 133 height 21
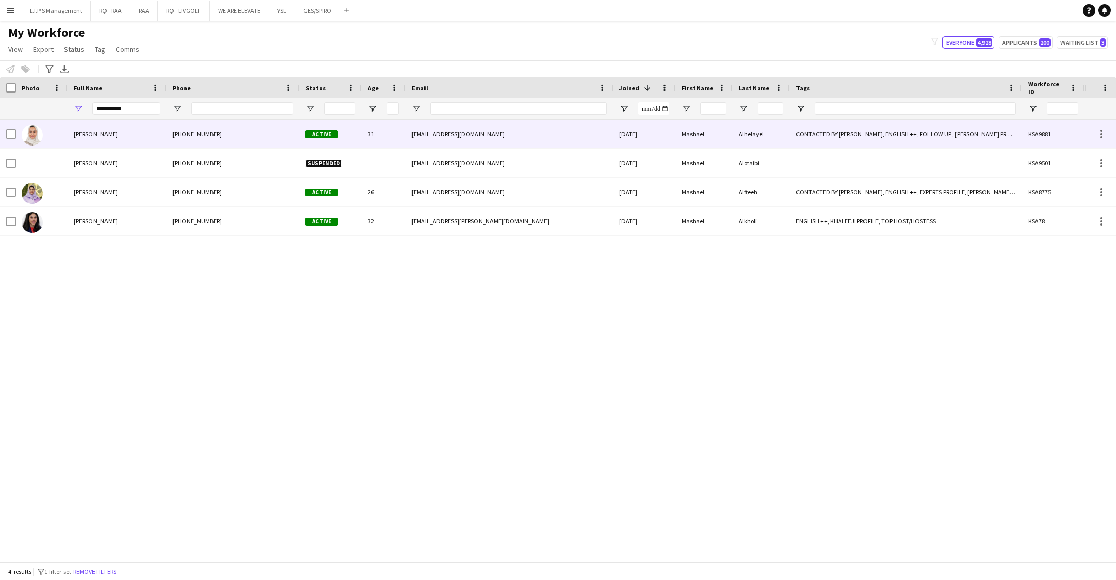
click at [187, 138] on div "[PHONE_NUMBER]" at bounding box center [232, 134] width 133 height 29
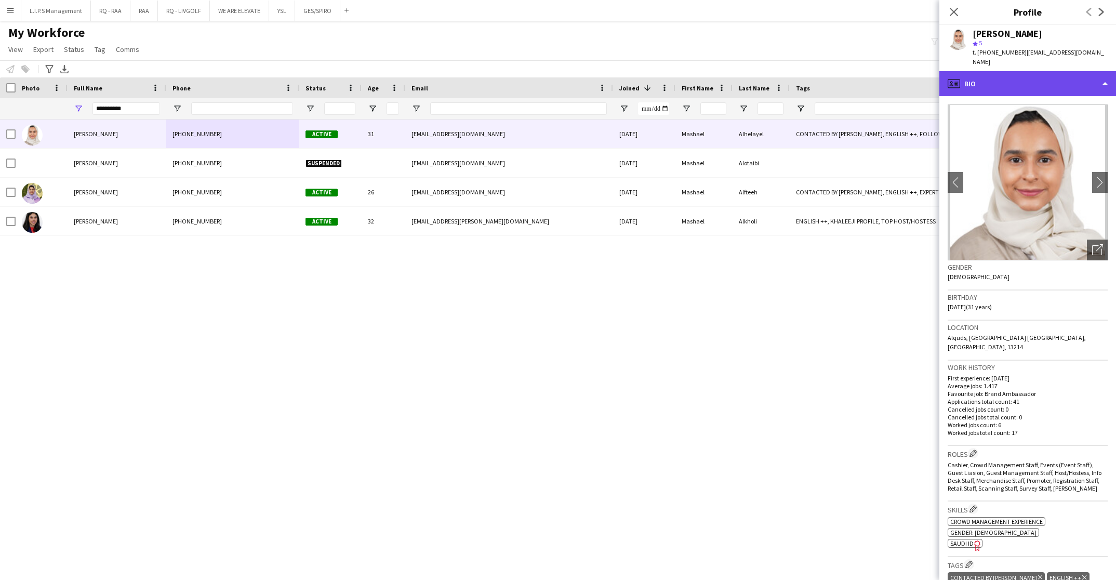
click at [975, 71] on div "profile Bio" at bounding box center [1028, 83] width 177 height 25
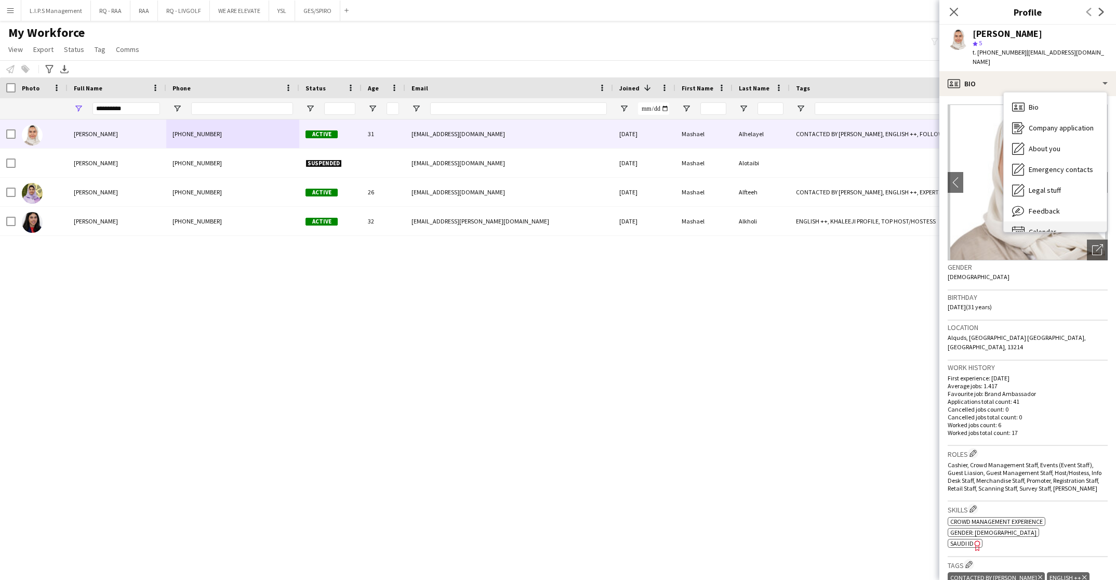
click at [1076, 221] on div "Calendar Calendar" at bounding box center [1055, 231] width 103 height 21
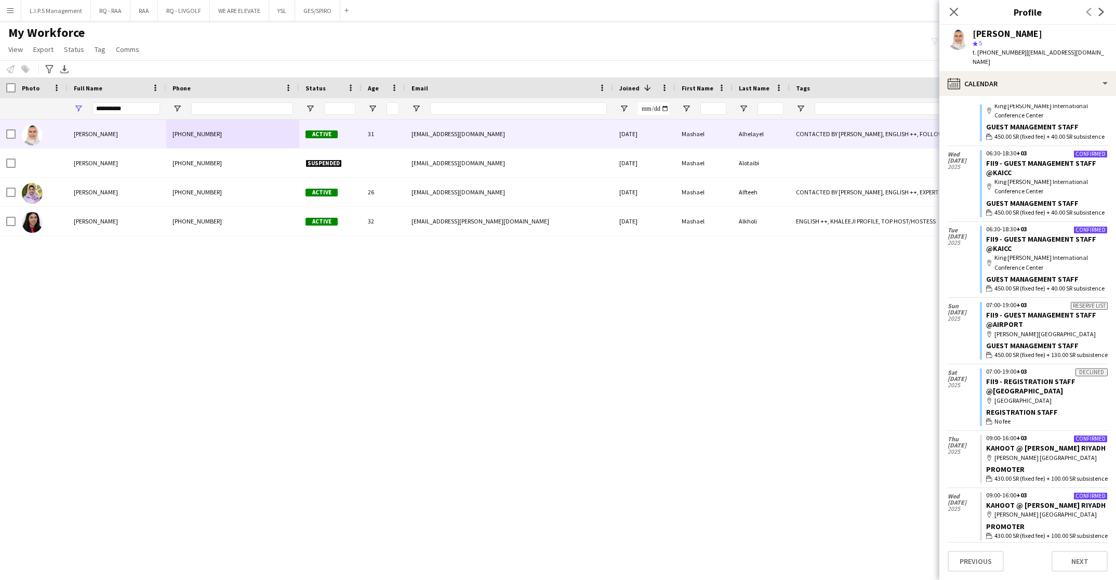
scroll to position [65, 0]
drag, startPoint x: 130, startPoint y: 111, endPoint x: 87, endPoint y: 100, distance: 44.5
click at [87, 100] on div "**********" at bounding box center [117, 108] width 99 height 21
click at [251, 107] on input "Phone Filter Input" at bounding box center [242, 108] width 102 height 12
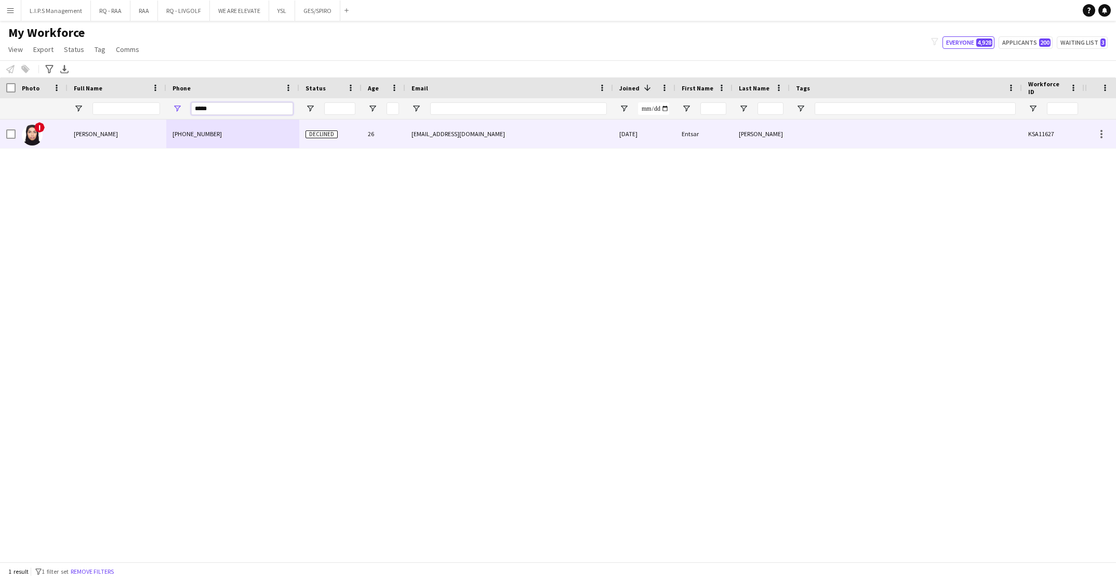
type input "*****"
click at [237, 136] on div "[PHONE_NUMBER]" at bounding box center [232, 134] width 133 height 29
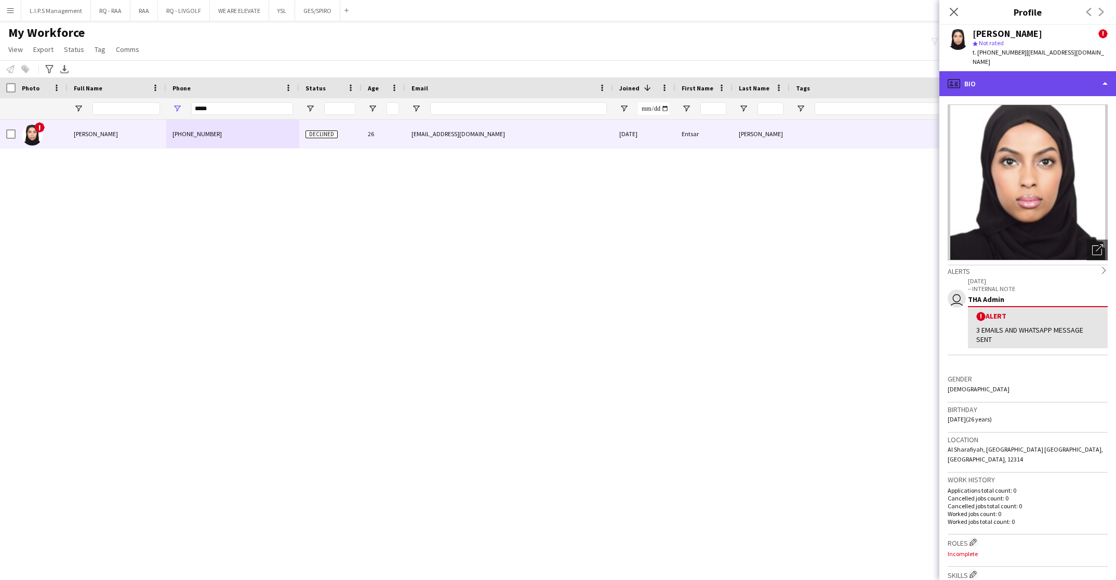
click at [1082, 71] on div "profile Bio" at bounding box center [1028, 83] width 177 height 25
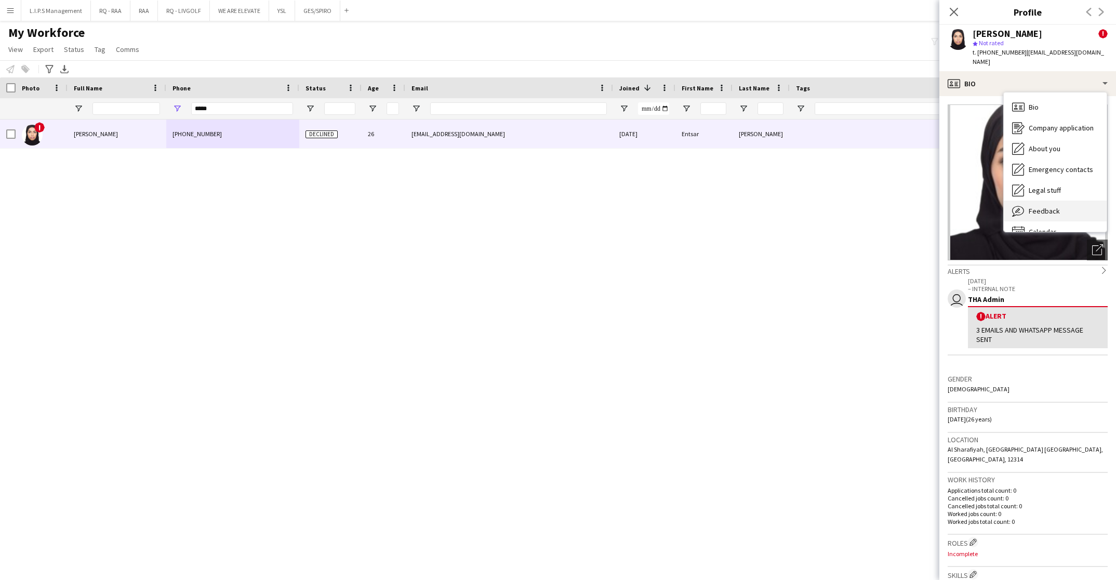
click at [1079, 201] on div "Feedback Feedback" at bounding box center [1055, 211] width 103 height 21
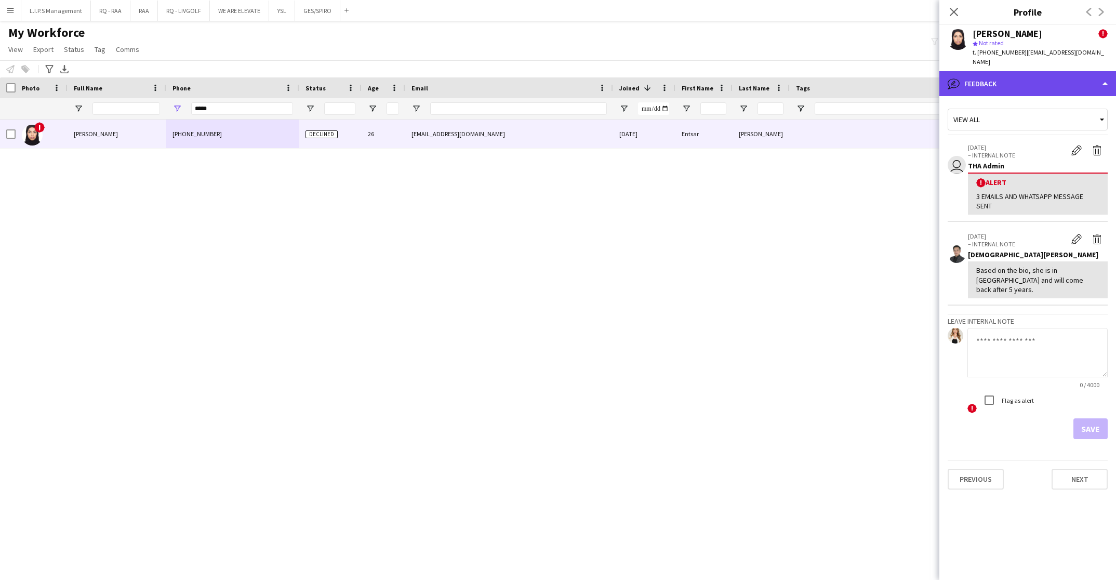
click at [1069, 84] on div "bubble-pencil Feedback" at bounding box center [1028, 83] width 177 height 25
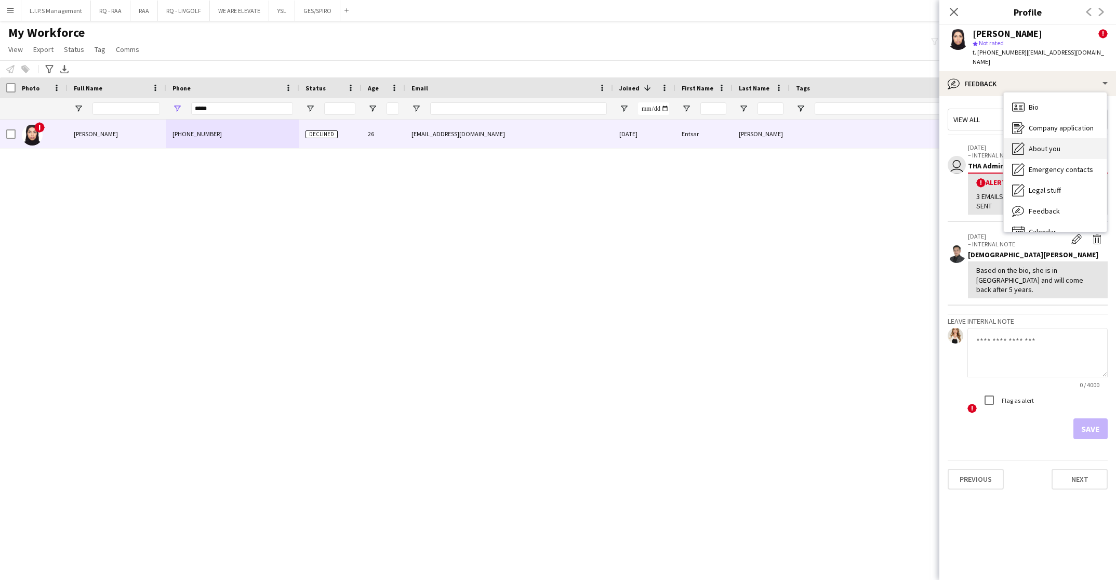
click at [1061, 144] on div "About you About you" at bounding box center [1055, 148] width 103 height 21
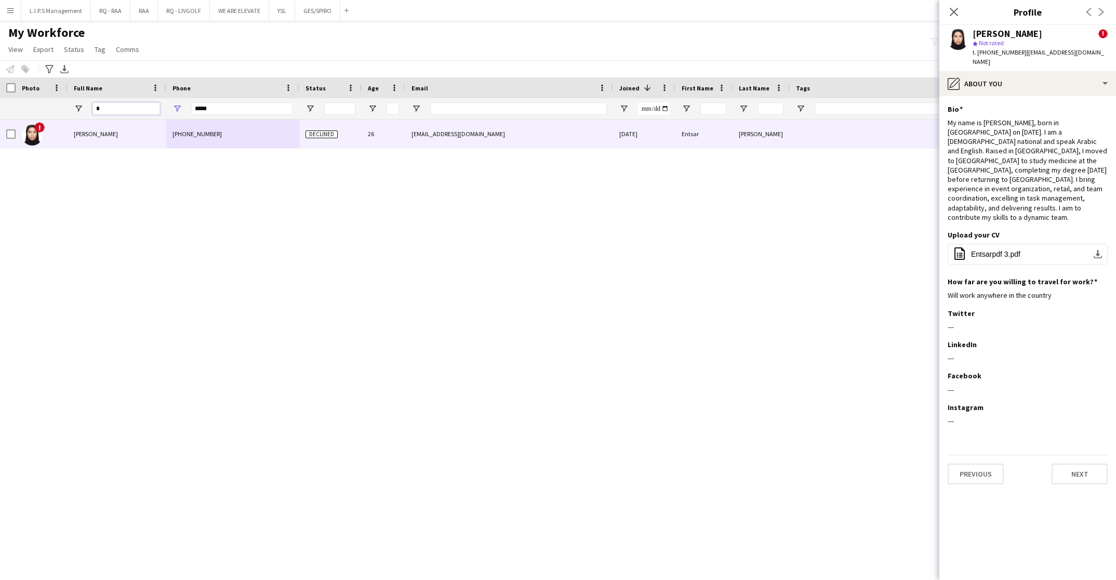
click at [120, 107] on input "*" at bounding box center [126, 108] width 68 height 12
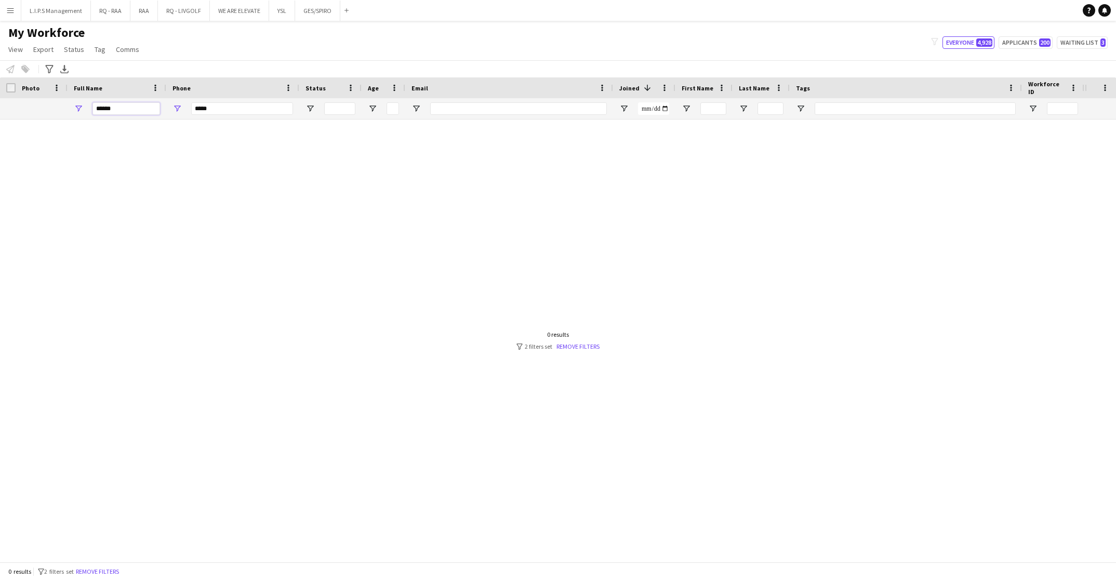
type input "******"
drag, startPoint x: 242, startPoint y: 105, endPoint x: 150, endPoint y: 101, distance: 92.6
click at [150, 101] on div "******" at bounding box center [723, 108] width 1447 height 21
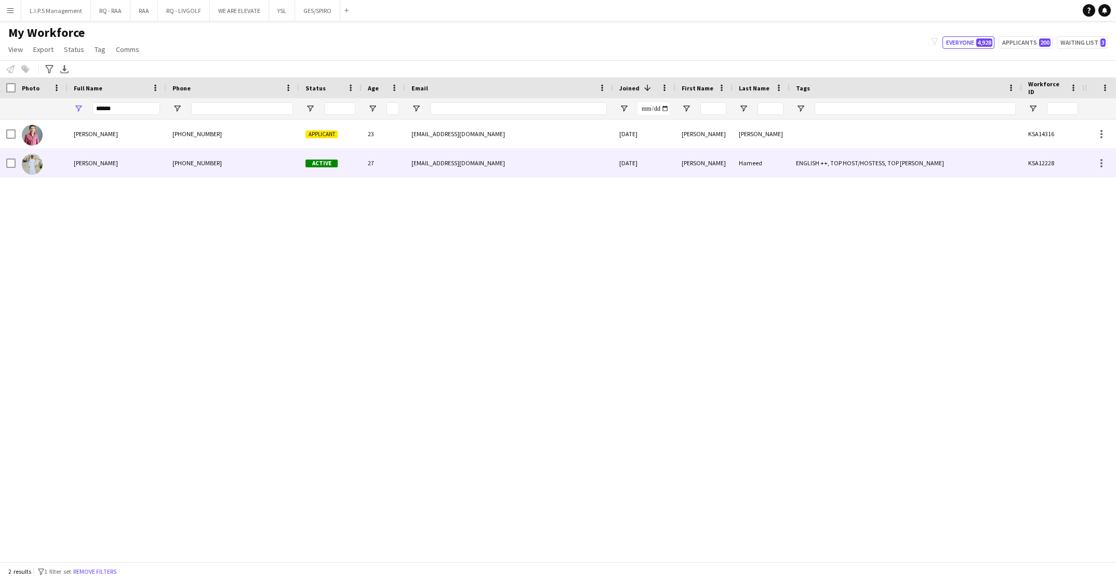
click at [187, 158] on div "[PHONE_NUMBER]" at bounding box center [232, 163] width 133 height 29
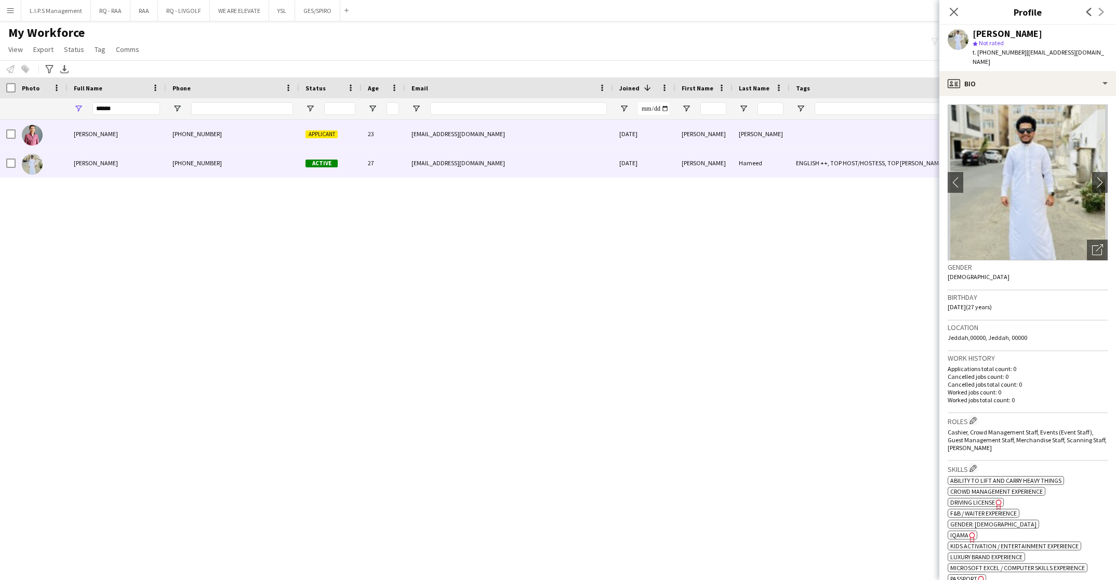
click at [246, 134] on div "[PHONE_NUMBER]" at bounding box center [232, 134] width 133 height 29
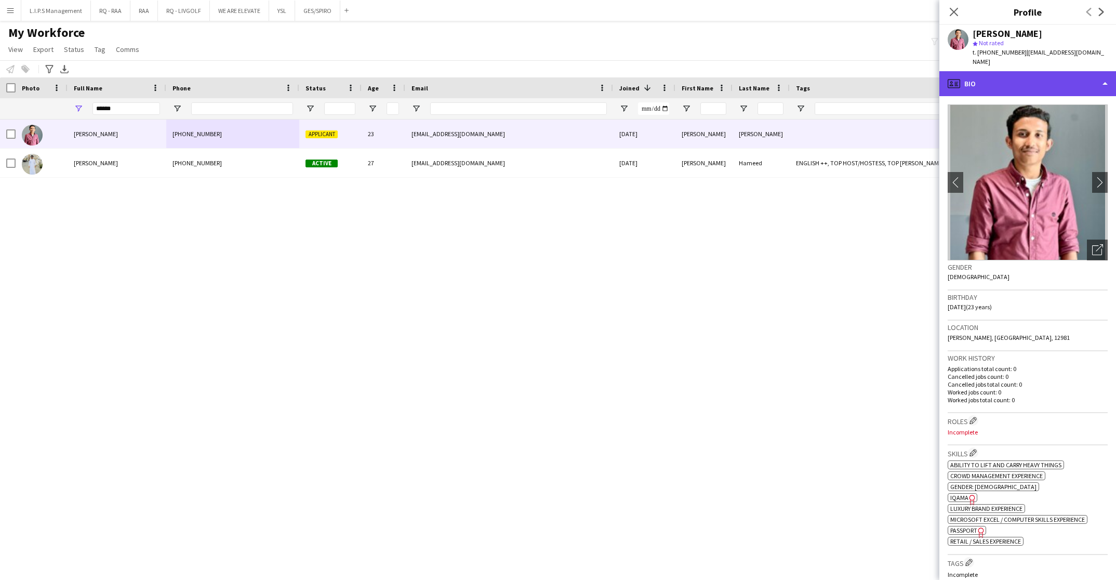
click at [1055, 86] on div "profile Bio" at bounding box center [1028, 83] width 177 height 25
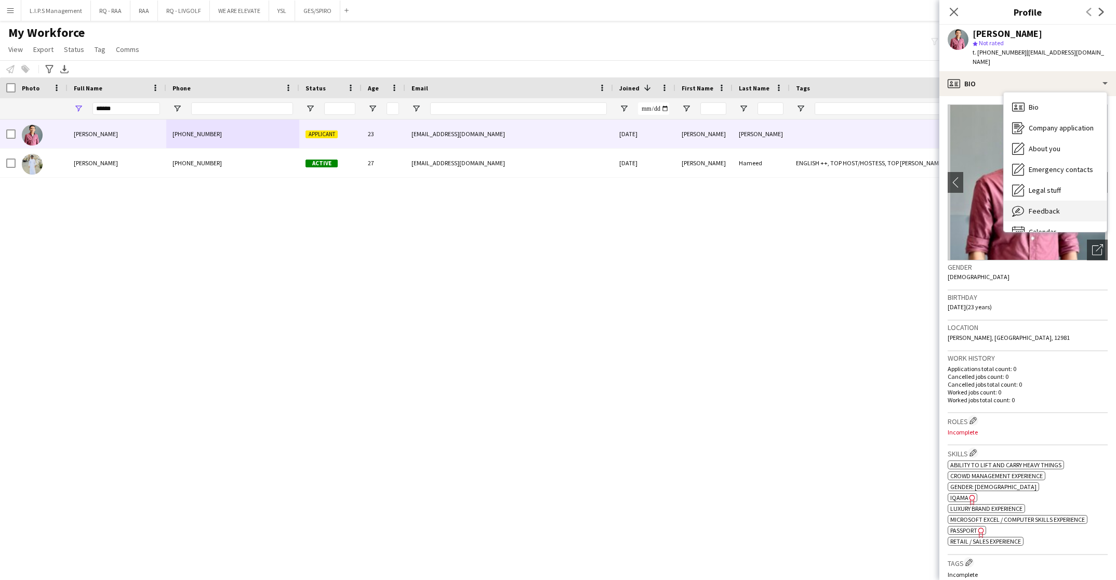
click at [1050, 201] on div "Feedback Feedback" at bounding box center [1055, 211] width 103 height 21
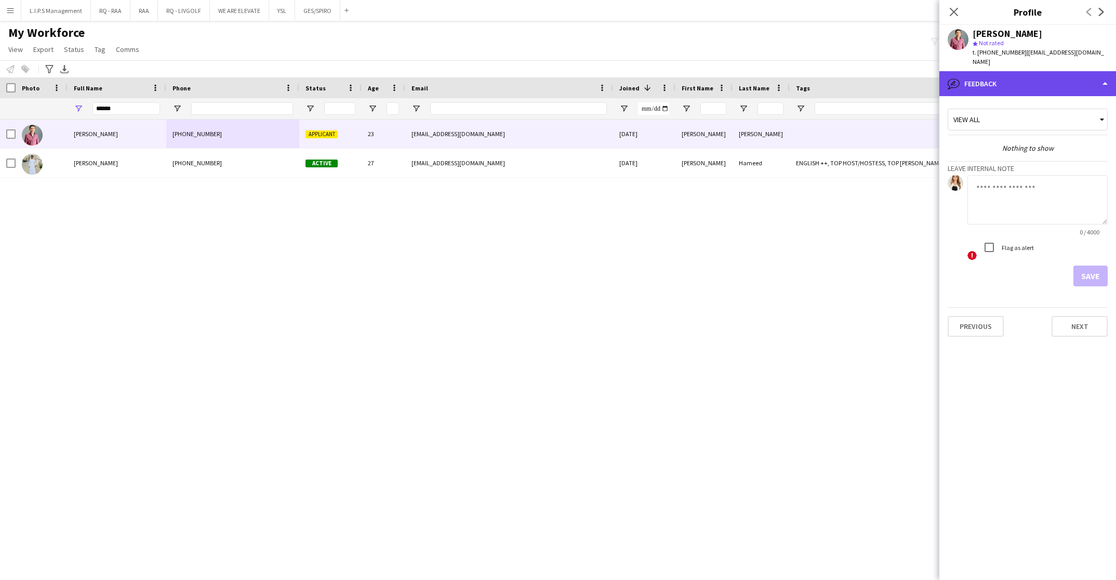
click at [1082, 72] on div "bubble-pencil Feedback" at bounding box center [1028, 83] width 177 height 25
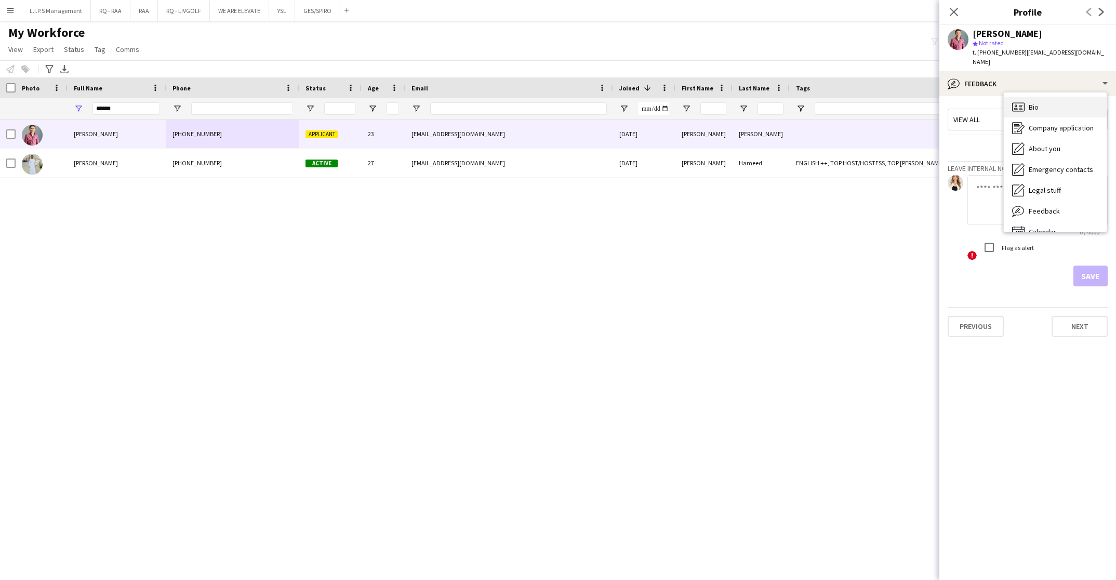
click at [1070, 97] on div "Bio Bio" at bounding box center [1055, 107] width 103 height 21
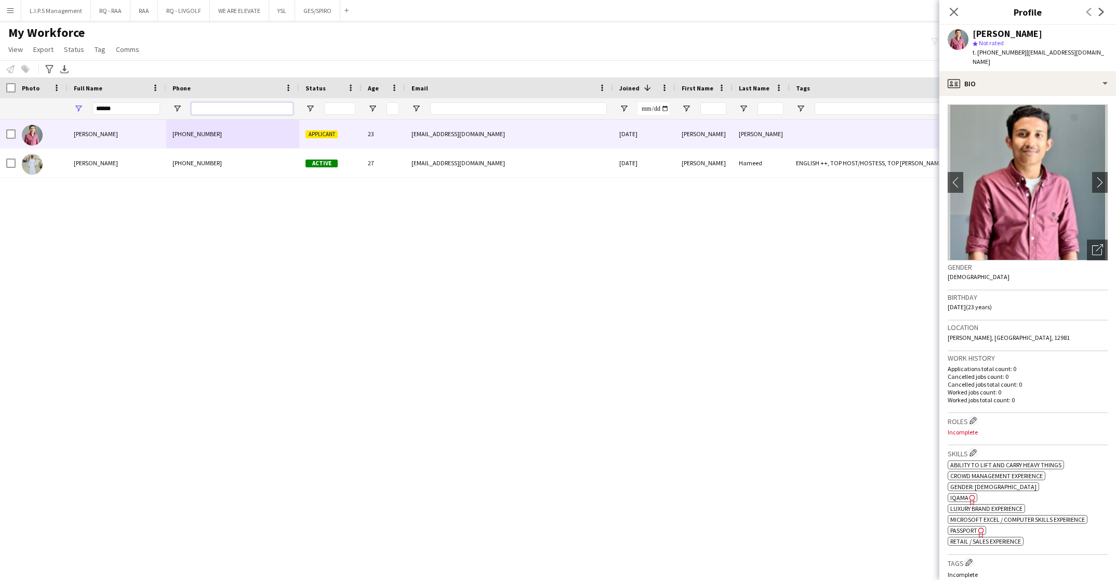
click at [248, 104] on input "Phone Filter Input" at bounding box center [242, 108] width 102 height 12
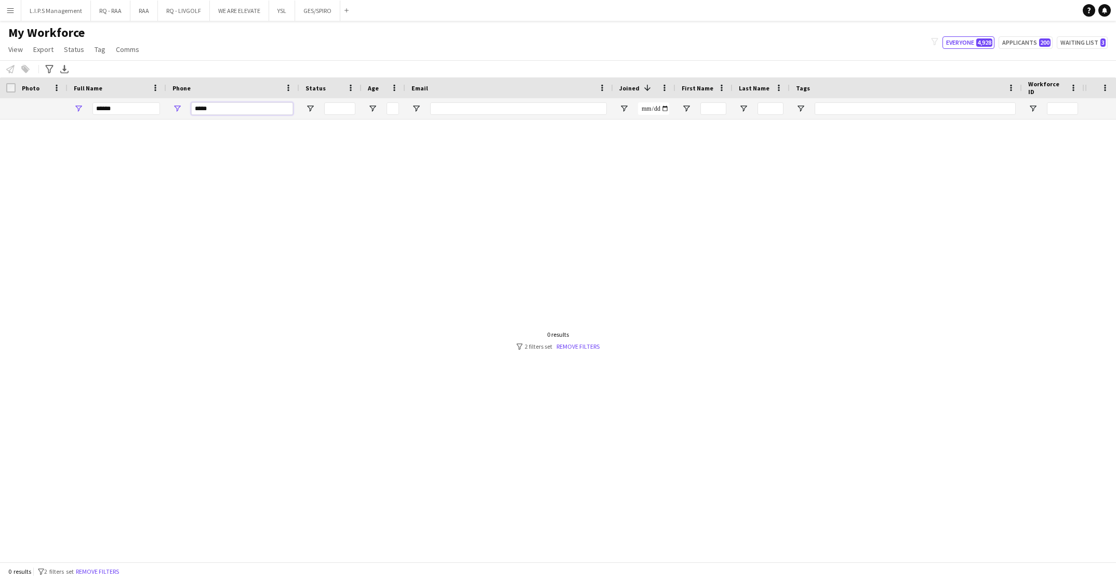
type input "*****"
drag, startPoint x: 144, startPoint y: 104, endPoint x: 55, endPoint y: 86, distance: 91.3
click at [55, 86] on div "Workforce Details Photo Full Name City" at bounding box center [723, 98] width 1447 height 42
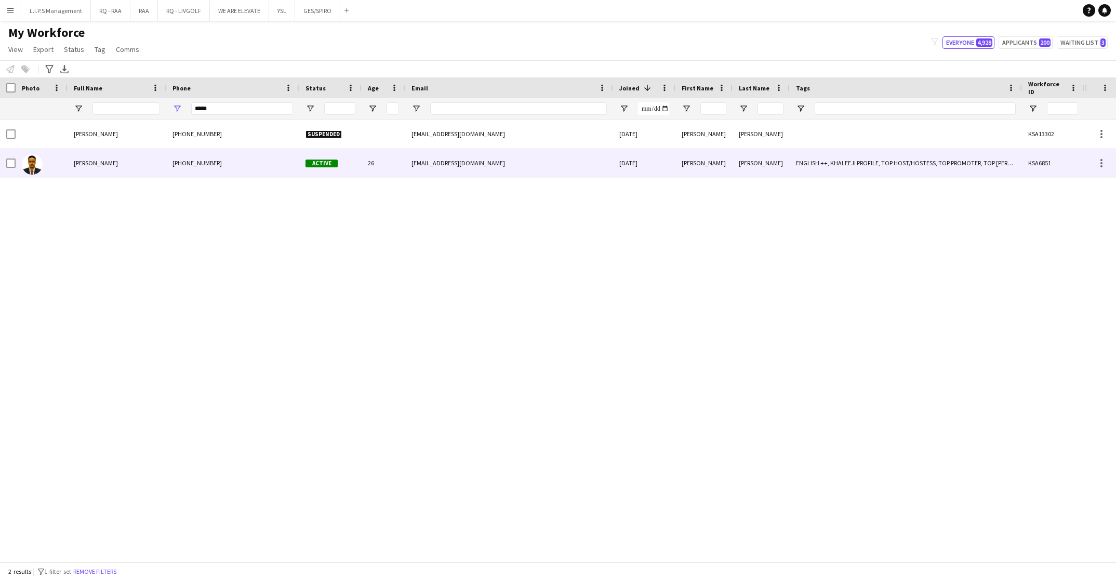
click at [147, 177] on div "[PERSON_NAME]" at bounding box center [117, 163] width 99 height 29
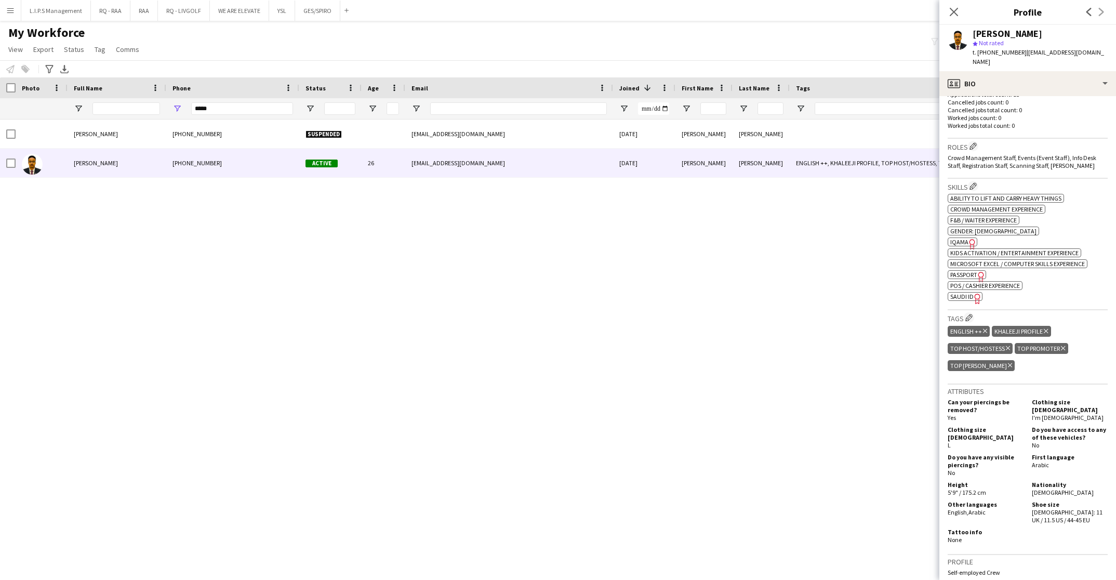
scroll to position [275, 0]
click at [974, 142] on app-icon "Edit crew company roles" at bounding box center [973, 145] width 7 height 7
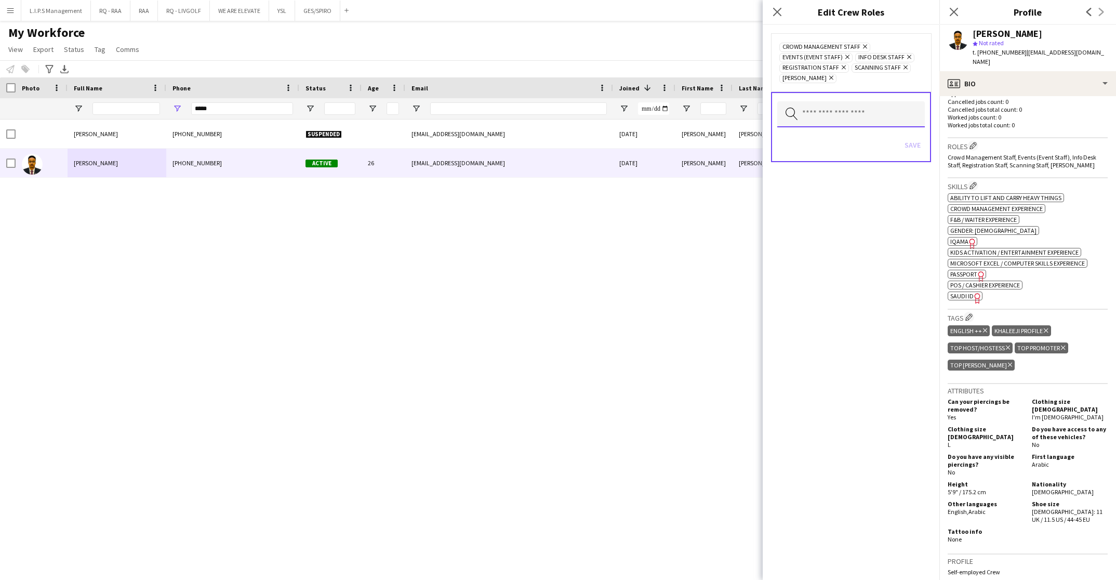
click at [891, 121] on input "text" at bounding box center [851, 114] width 148 height 26
type input "***"
type input "****"
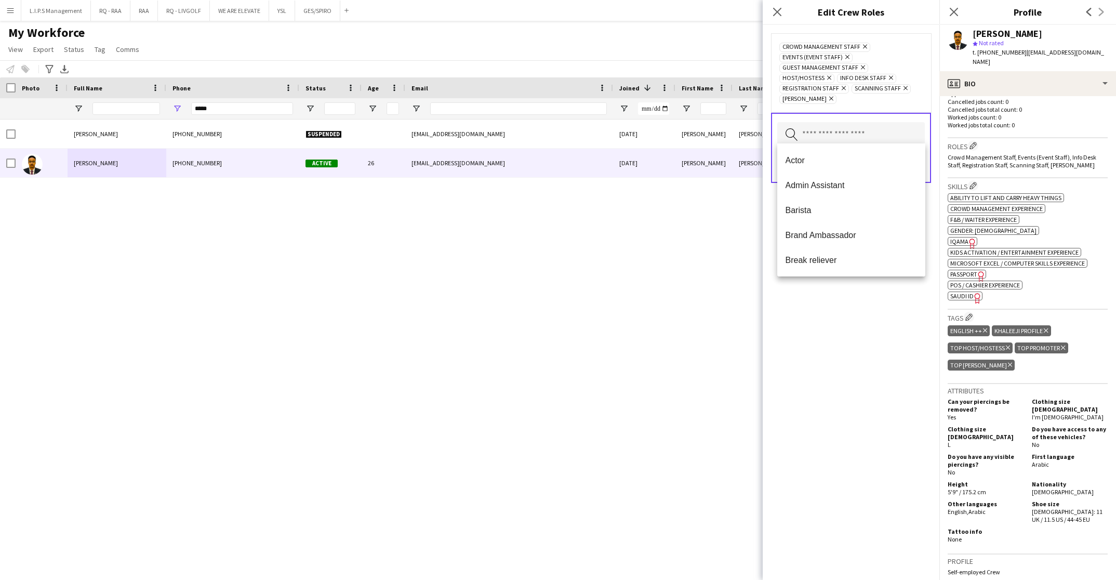
click at [893, 345] on div "Crowd Management Staff Remove Events (Event Staff) Remove Guest Management Staf…" at bounding box center [851, 302] width 177 height 555
click at [918, 152] on div "Save" at bounding box center [851, 167] width 148 height 30
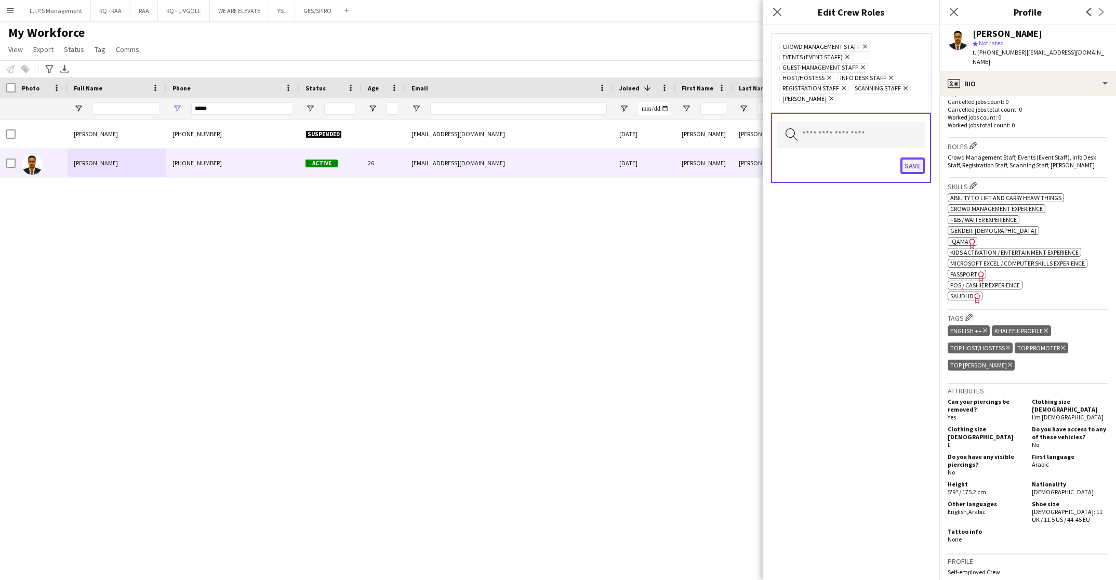
click at [920, 160] on button "Save" at bounding box center [913, 165] width 24 height 17
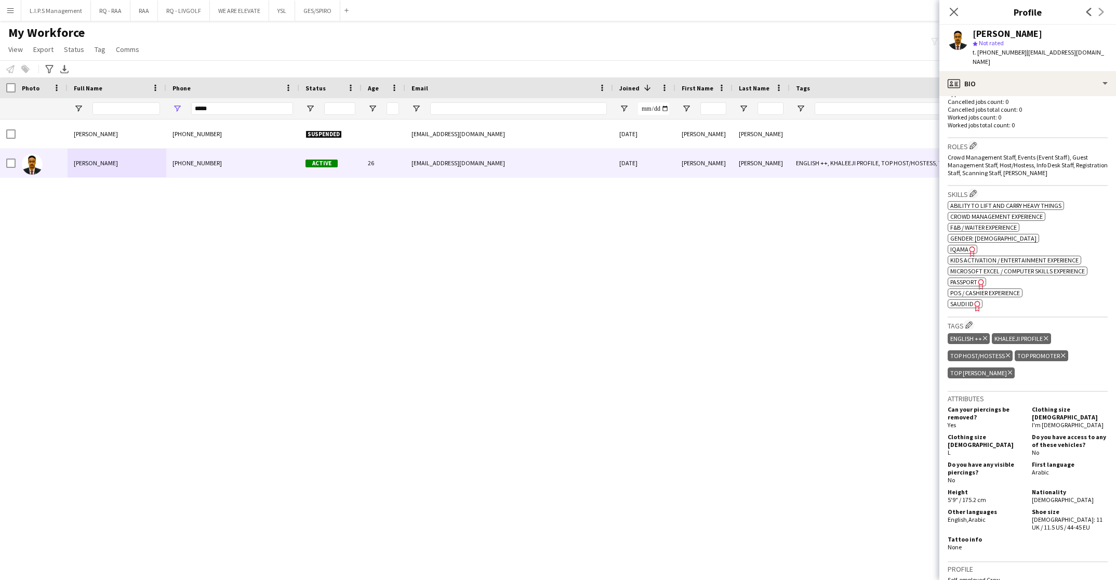
click at [964, 245] on span "IQAMA" at bounding box center [959, 249] width 18 height 8
click at [972, 300] on icon "Freelancer has uploaded a photo validation of skill. Click to see" at bounding box center [977, 305] width 11 height 11
click at [972, 71] on div "profile Bio" at bounding box center [1028, 83] width 177 height 25
click at [1071, 221] on div "Calendar Calendar" at bounding box center [1055, 231] width 103 height 21
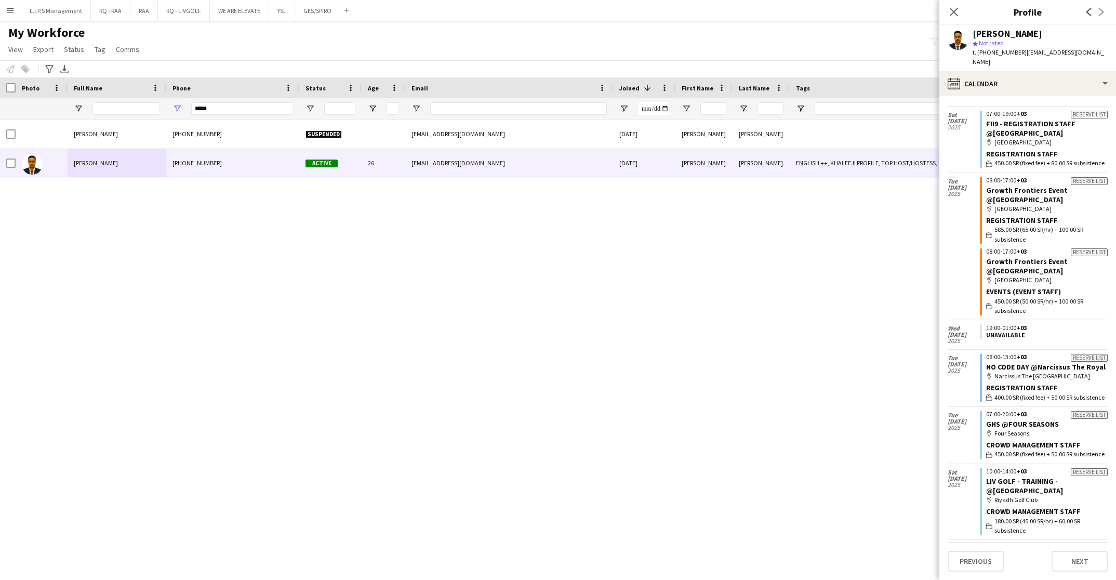
scroll to position [30, 0]
drag, startPoint x: 218, startPoint y: 108, endPoint x: 152, endPoint y: 97, distance: 66.9
click at [152, 97] on div "Workforce Details Photo Full Name City" at bounding box center [723, 98] width 1447 height 42
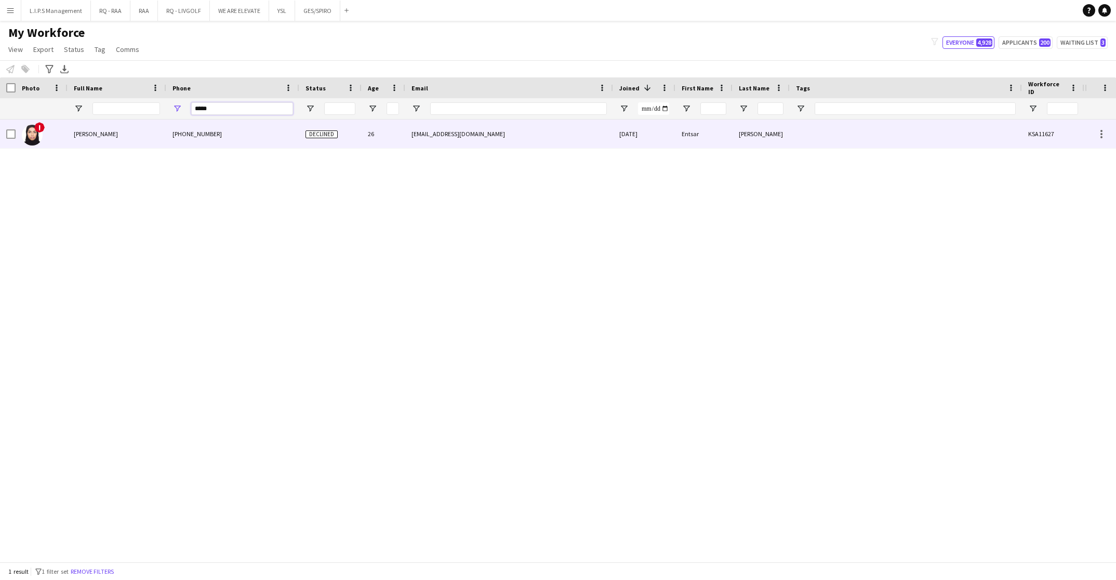
type input "*****"
click at [209, 147] on div "[PHONE_NUMBER]" at bounding box center [232, 134] width 133 height 29
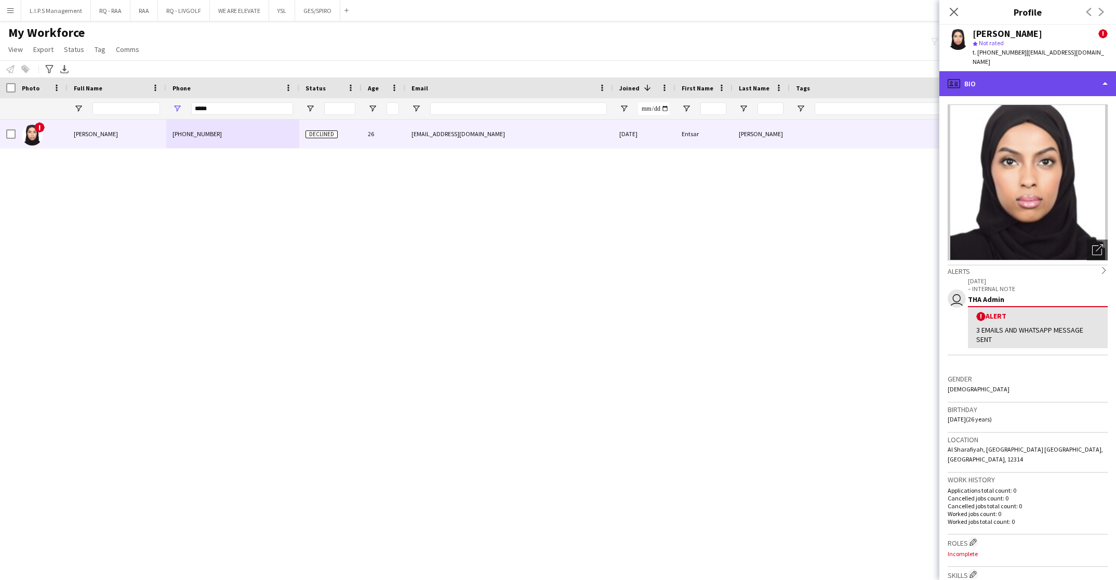
click at [1028, 80] on div "profile Bio" at bounding box center [1028, 83] width 177 height 25
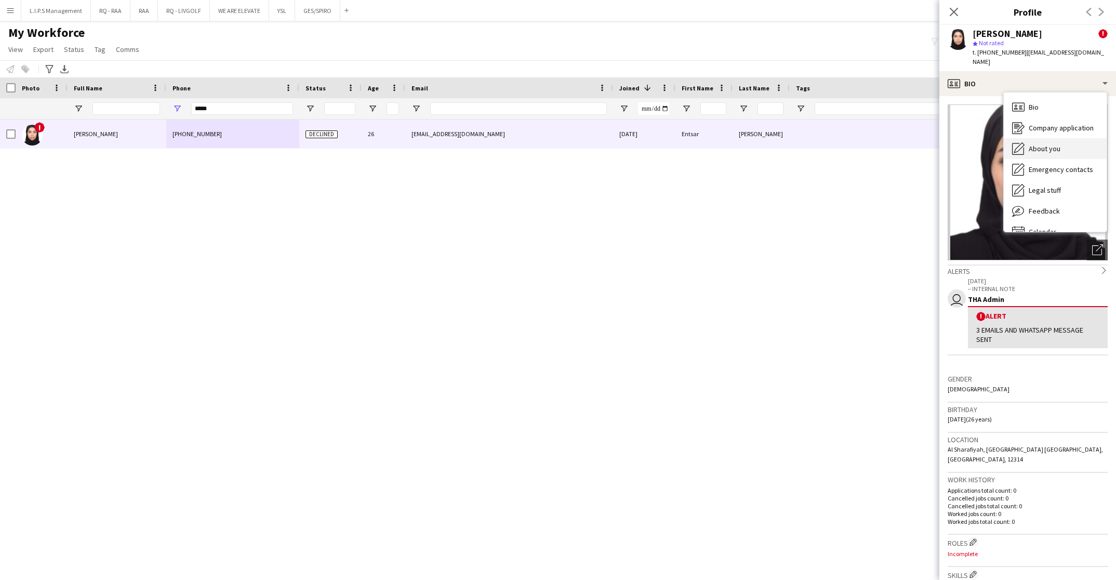
click at [1063, 138] on div "About you About you" at bounding box center [1055, 148] width 103 height 21
